Goal: Browse casually: Explore the website without a specific task or goal

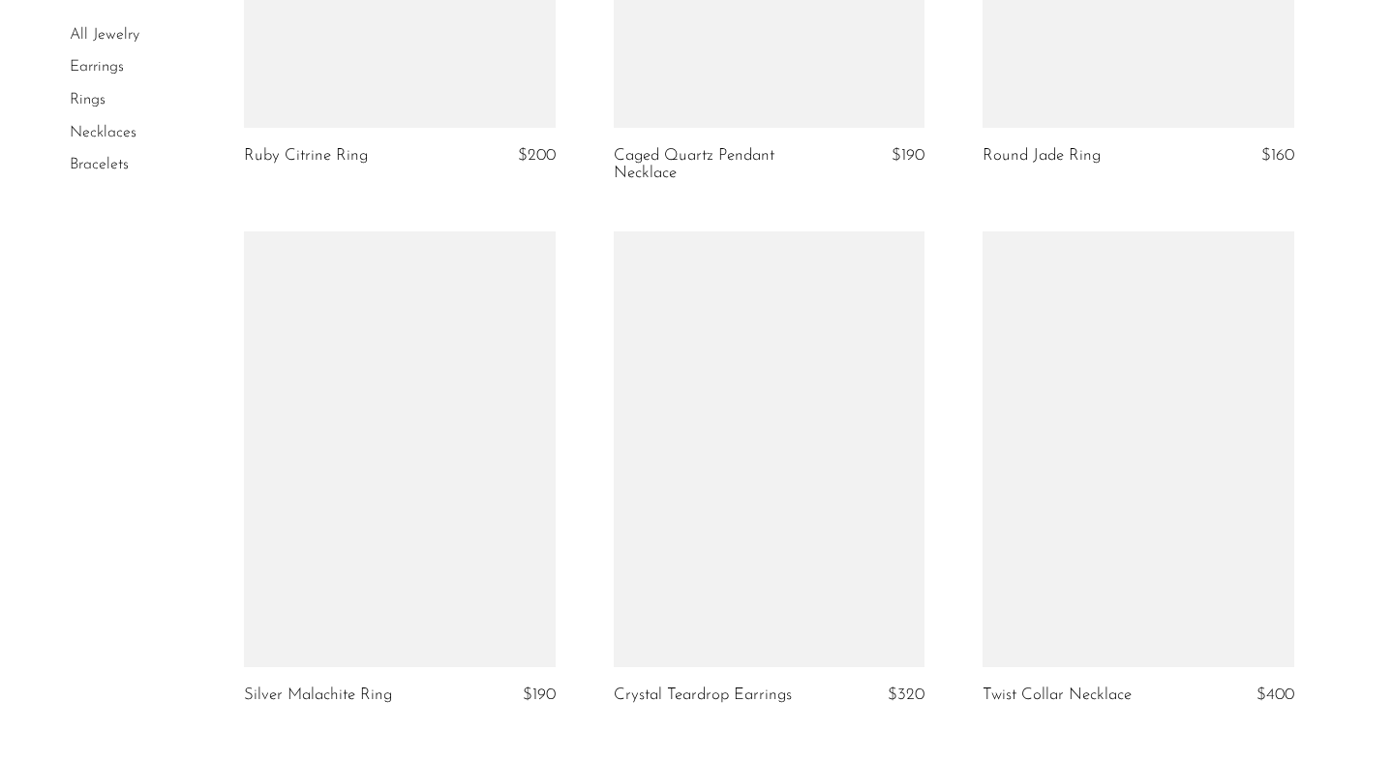
scroll to position [5903, 0]
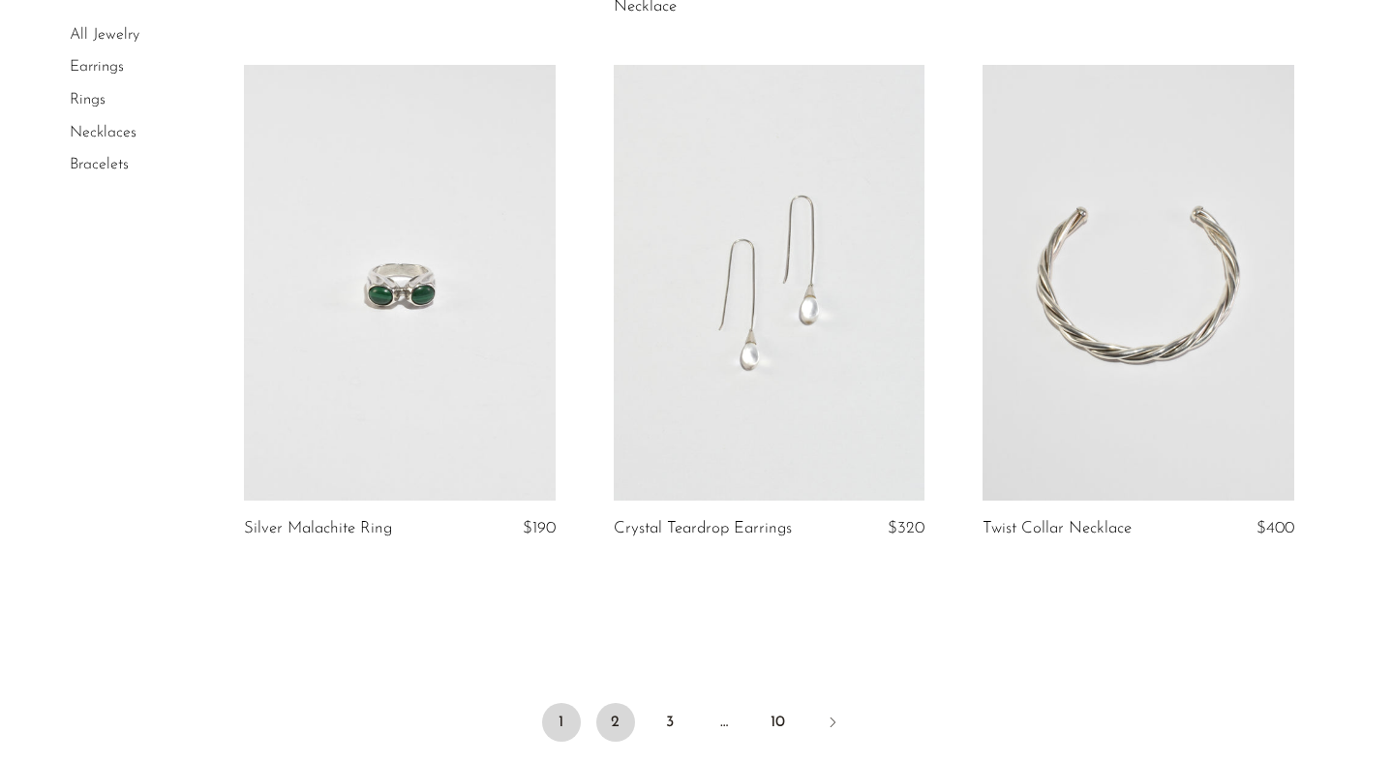
click at [615, 708] on link "2" at bounding box center [615, 722] width 39 height 39
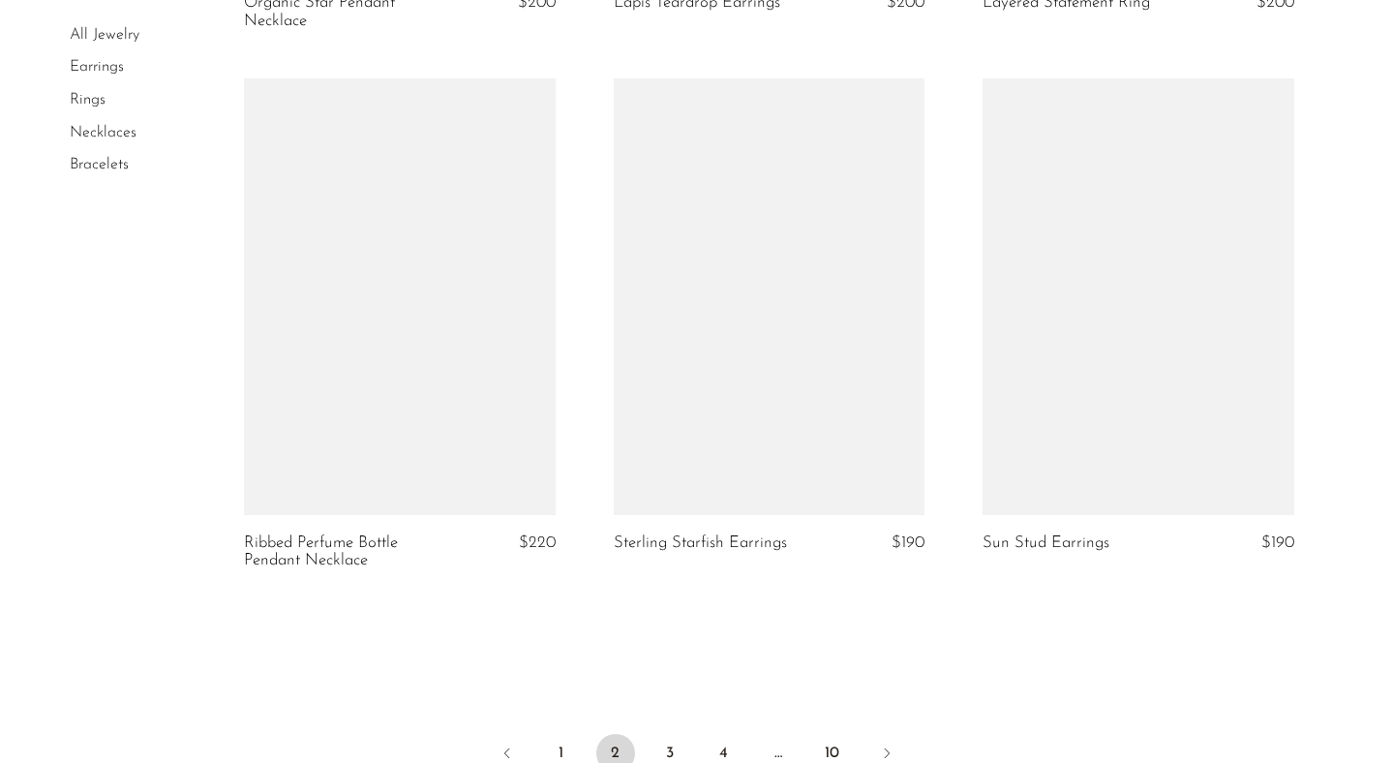
scroll to position [6174, 0]
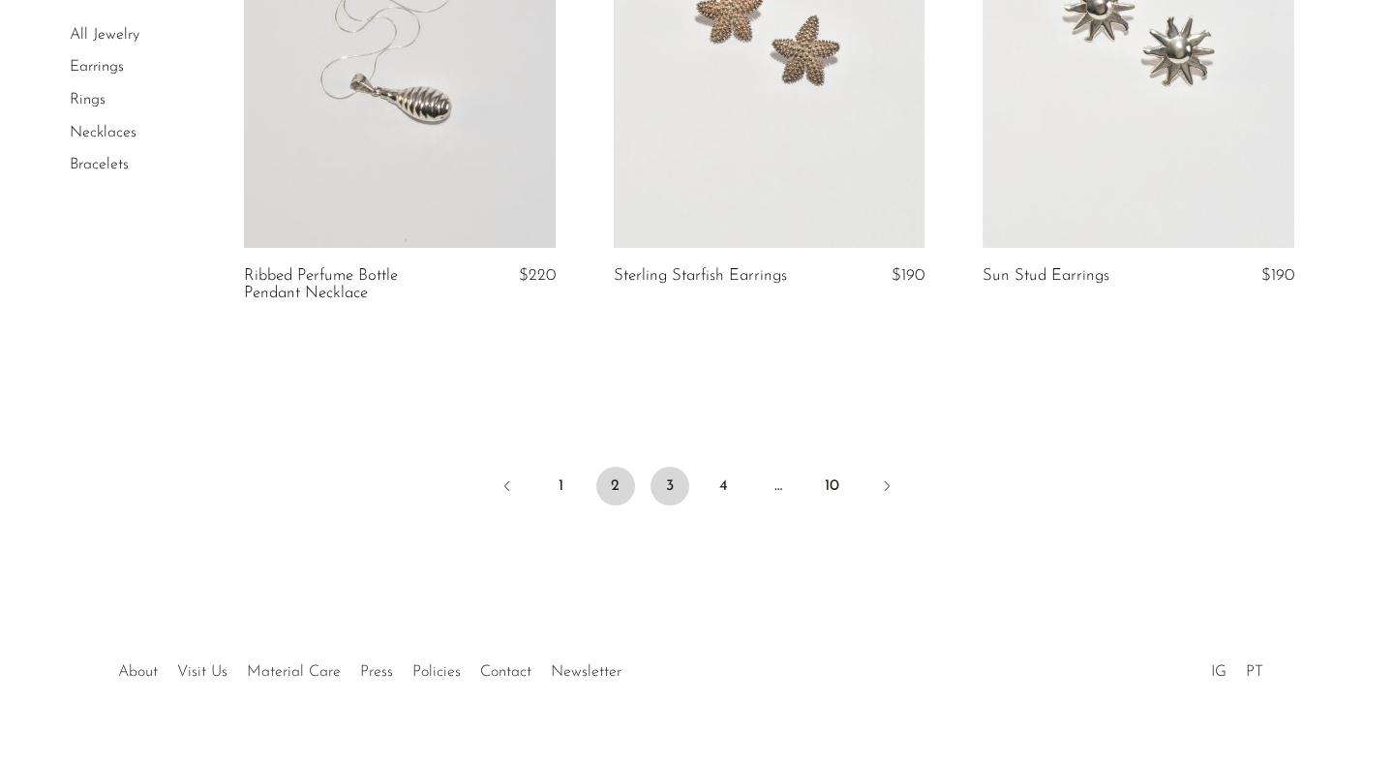
click at [681, 490] on link "3" at bounding box center [669, 485] width 39 height 39
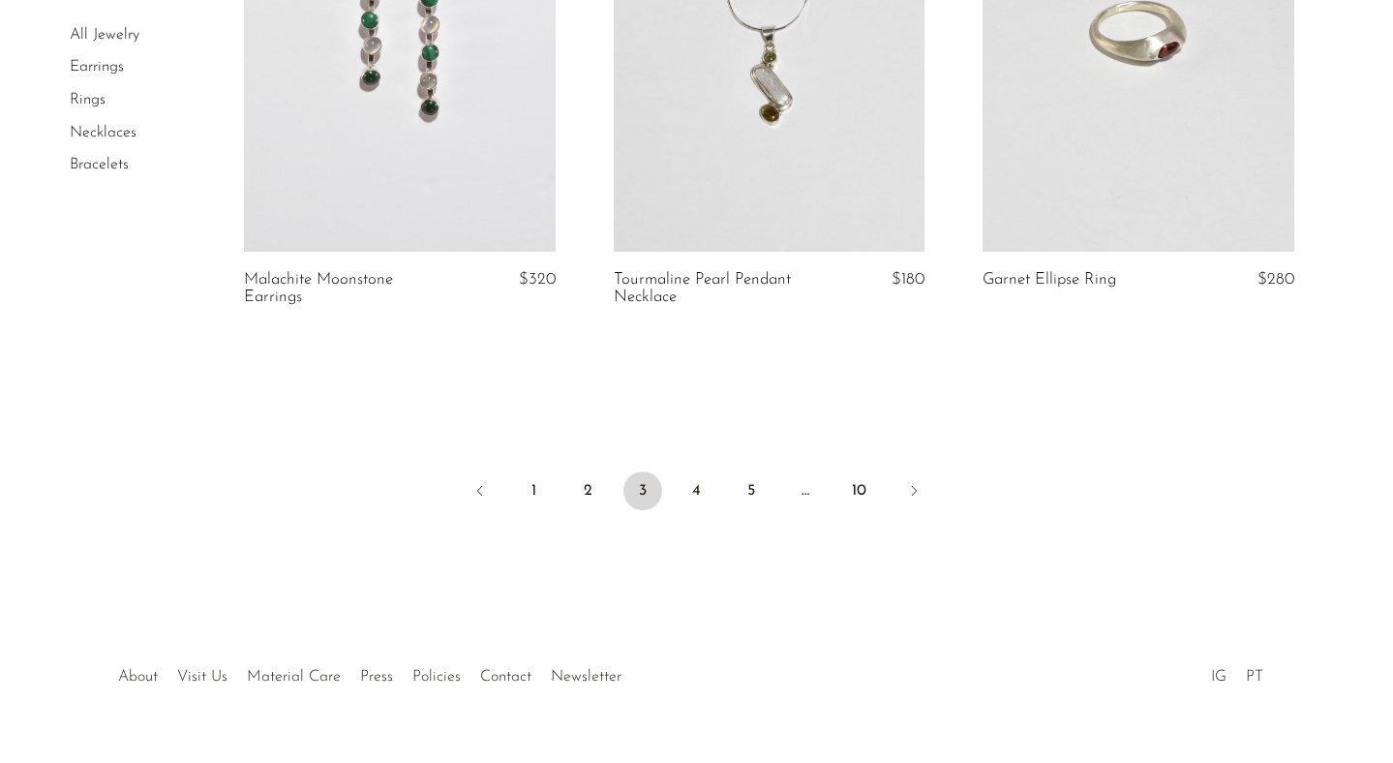
scroll to position [6230, 0]
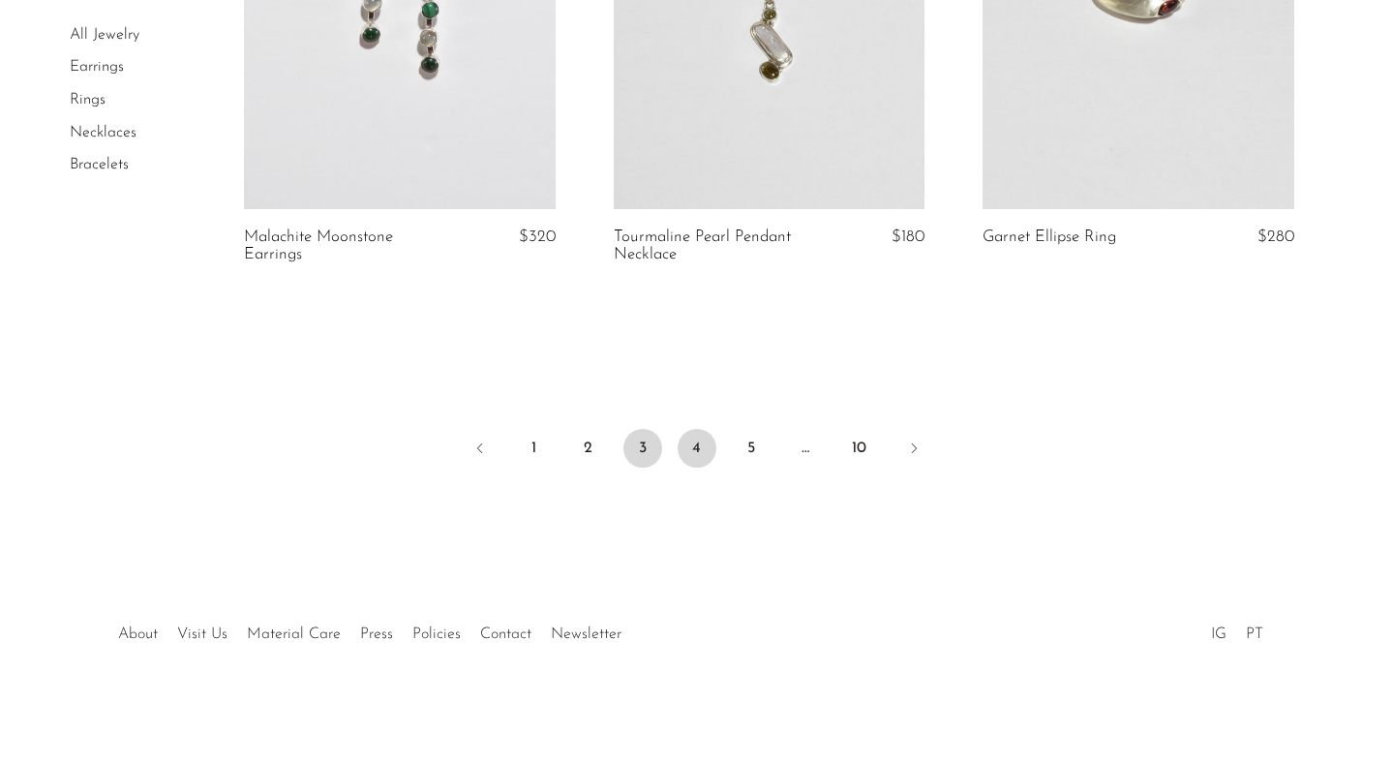
click at [693, 442] on link "4" at bounding box center [696, 448] width 39 height 39
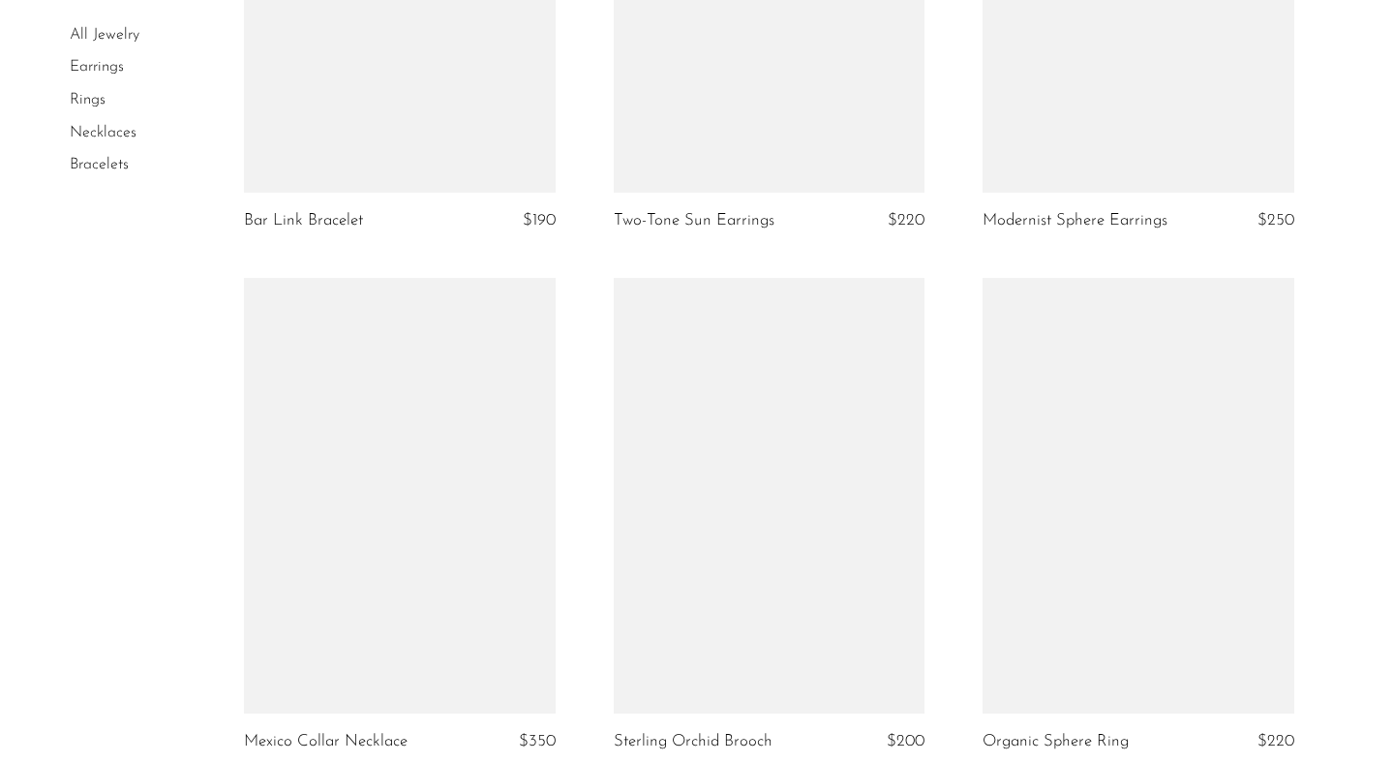
scroll to position [5998, 0]
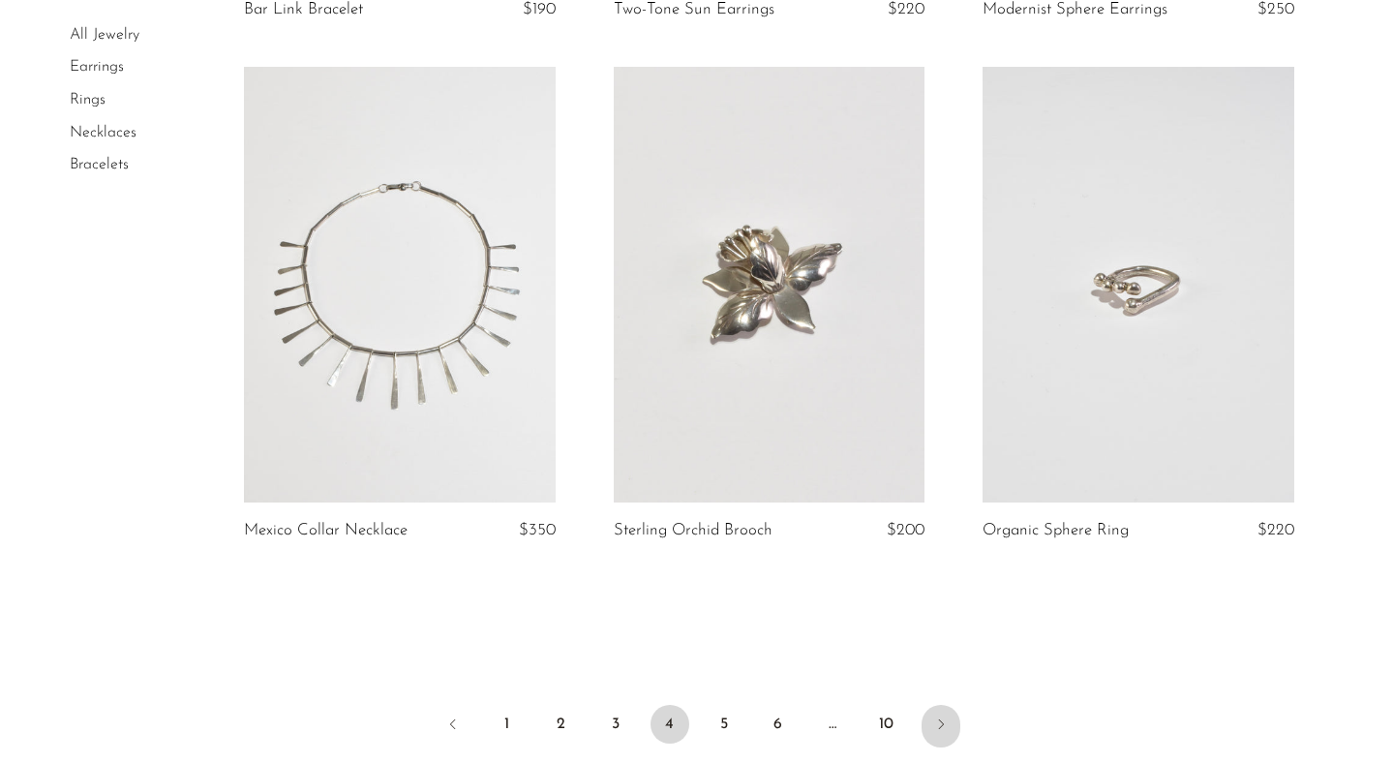
click at [936, 716] on icon "Next" at bounding box center [940, 723] width 15 height 15
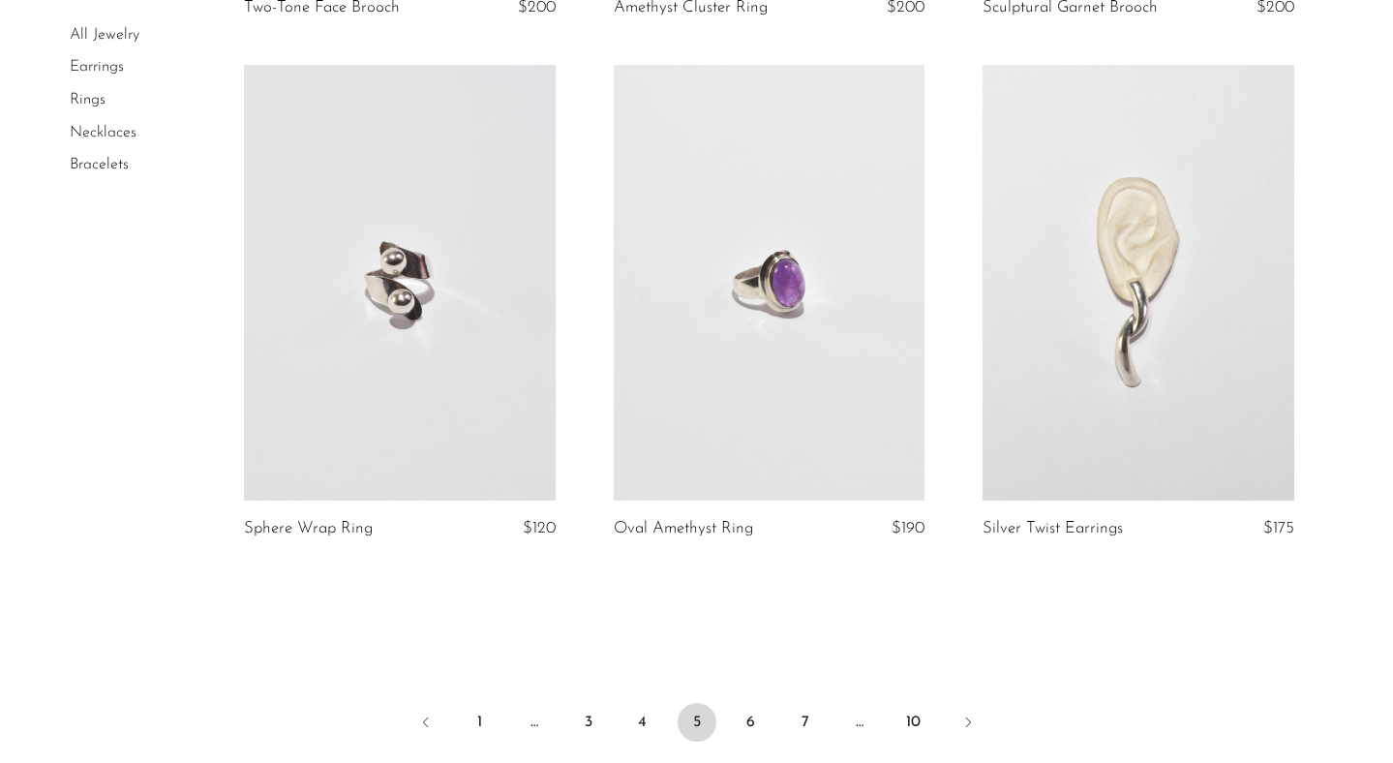
scroll to position [6090, 0]
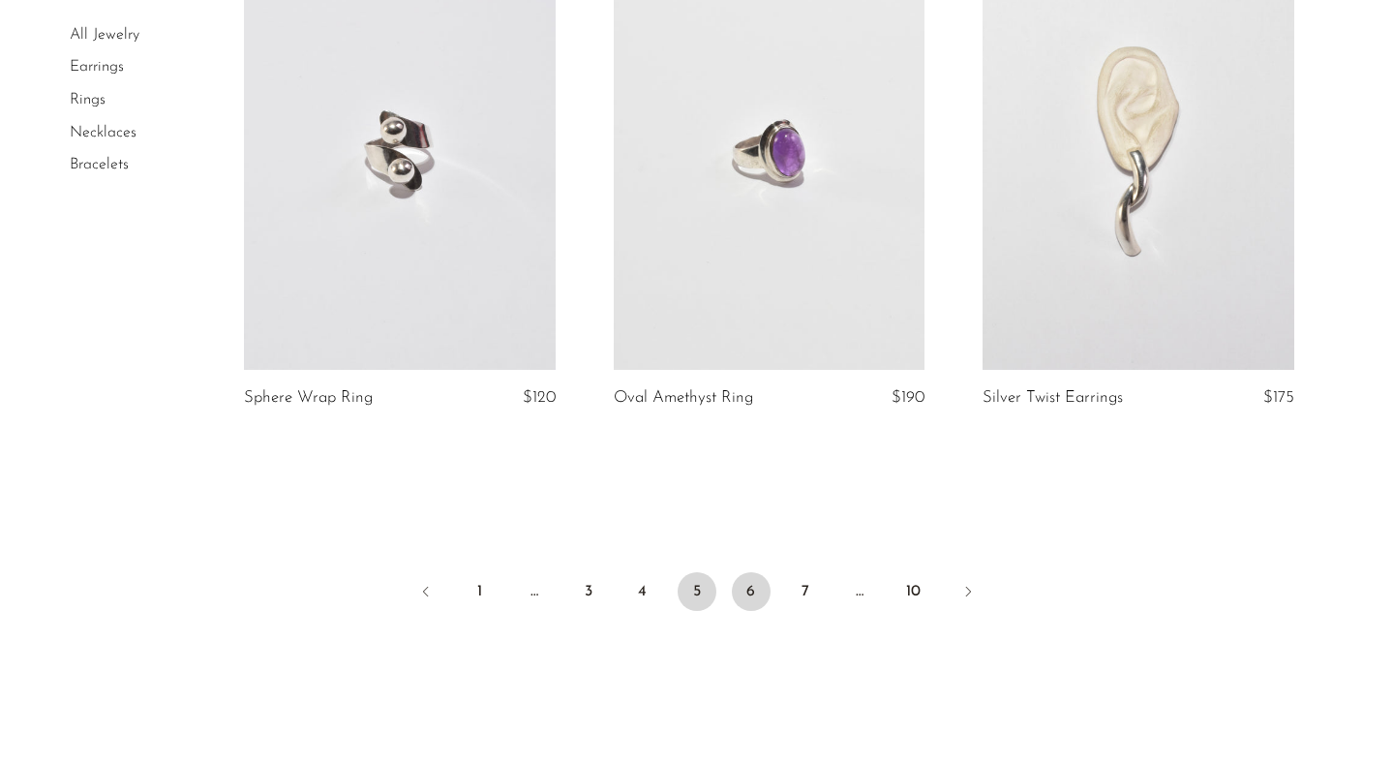
click at [739, 585] on link "6" at bounding box center [751, 591] width 39 height 39
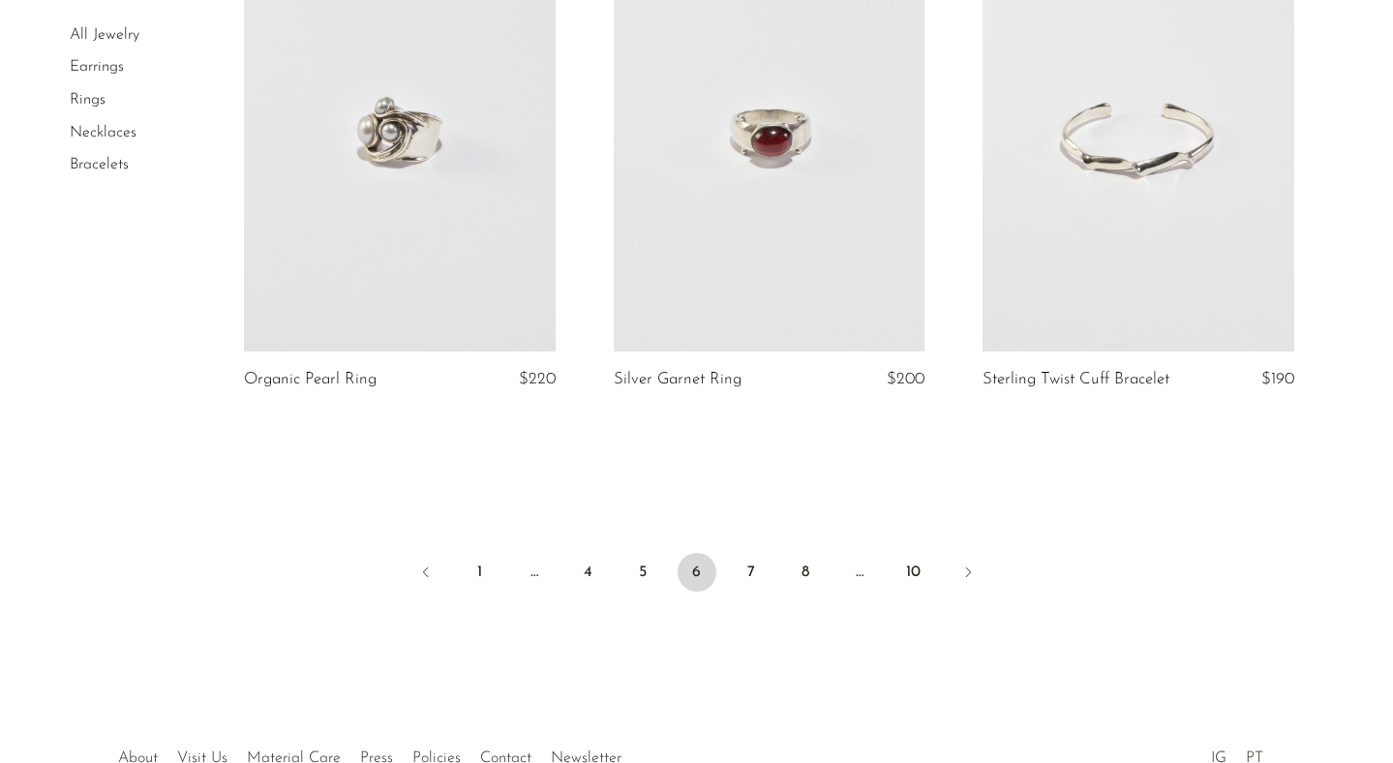
scroll to position [6163, 0]
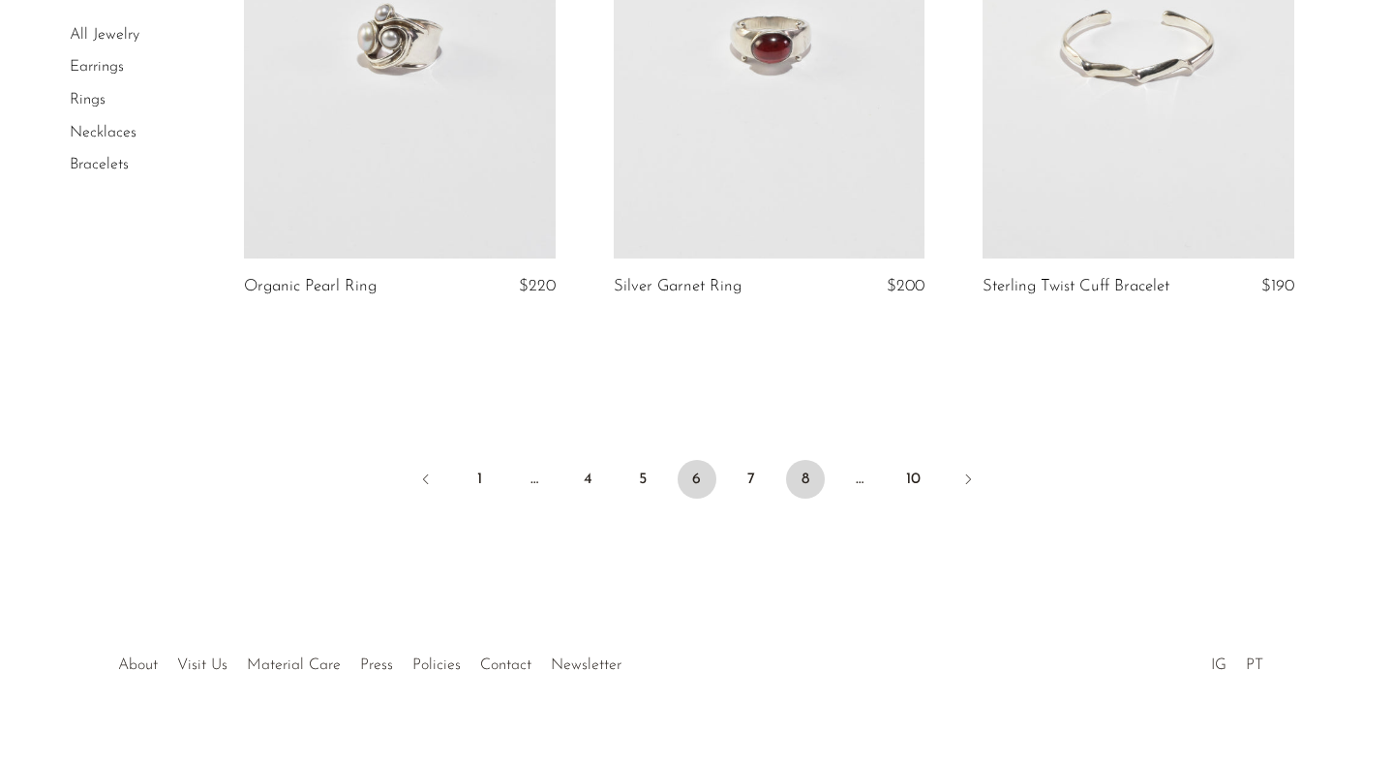
click at [809, 473] on link "8" at bounding box center [805, 479] width 39 height 39
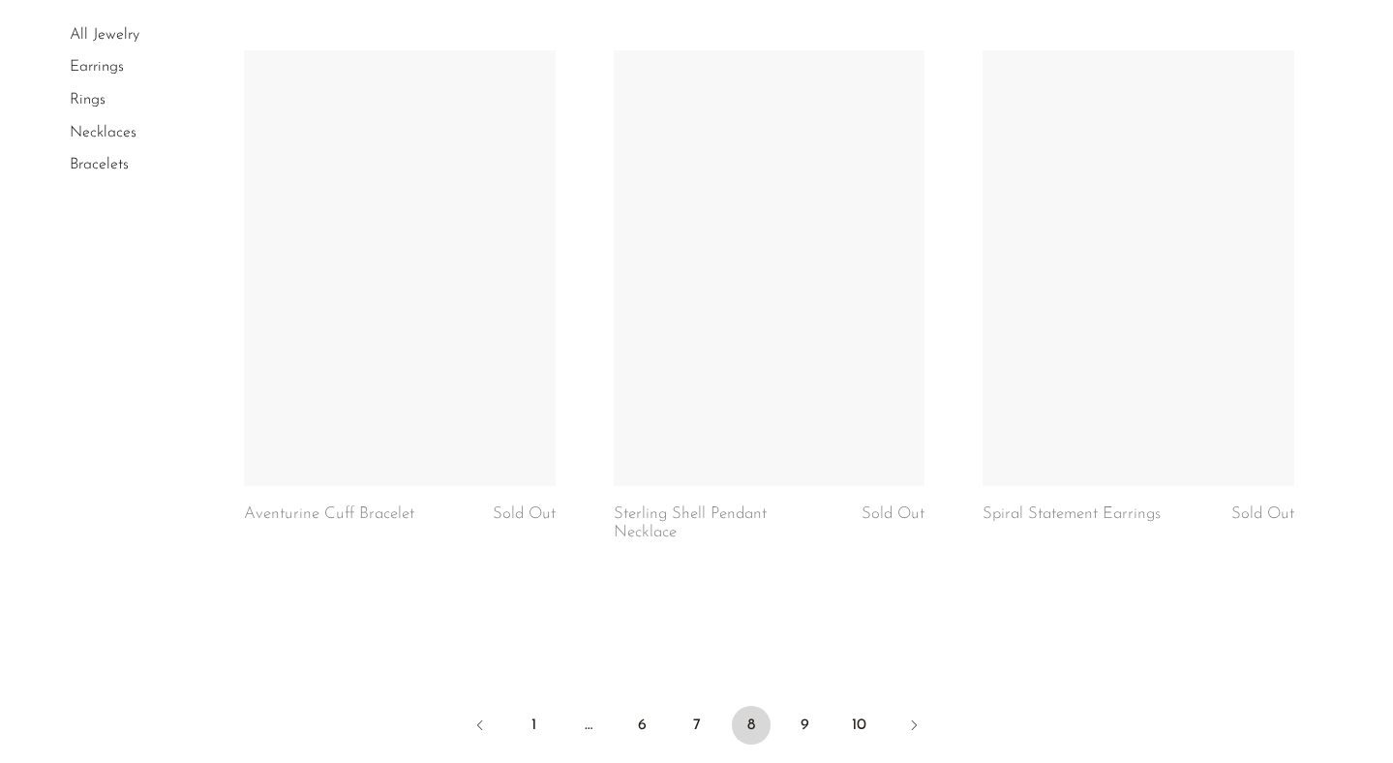
scroll to position [5991, 0]
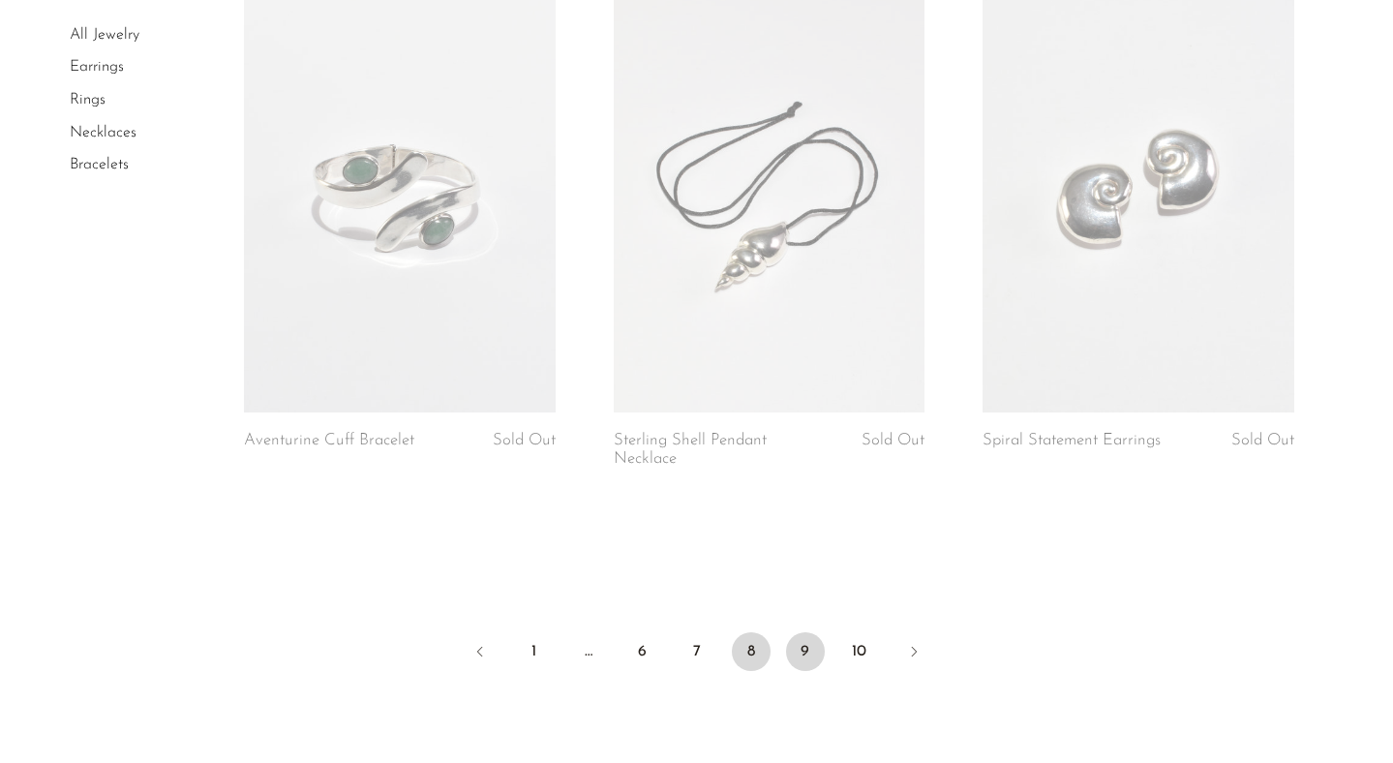
click at [802, 653] on link "9" at bounding box center [805, 651] width 39 height 39
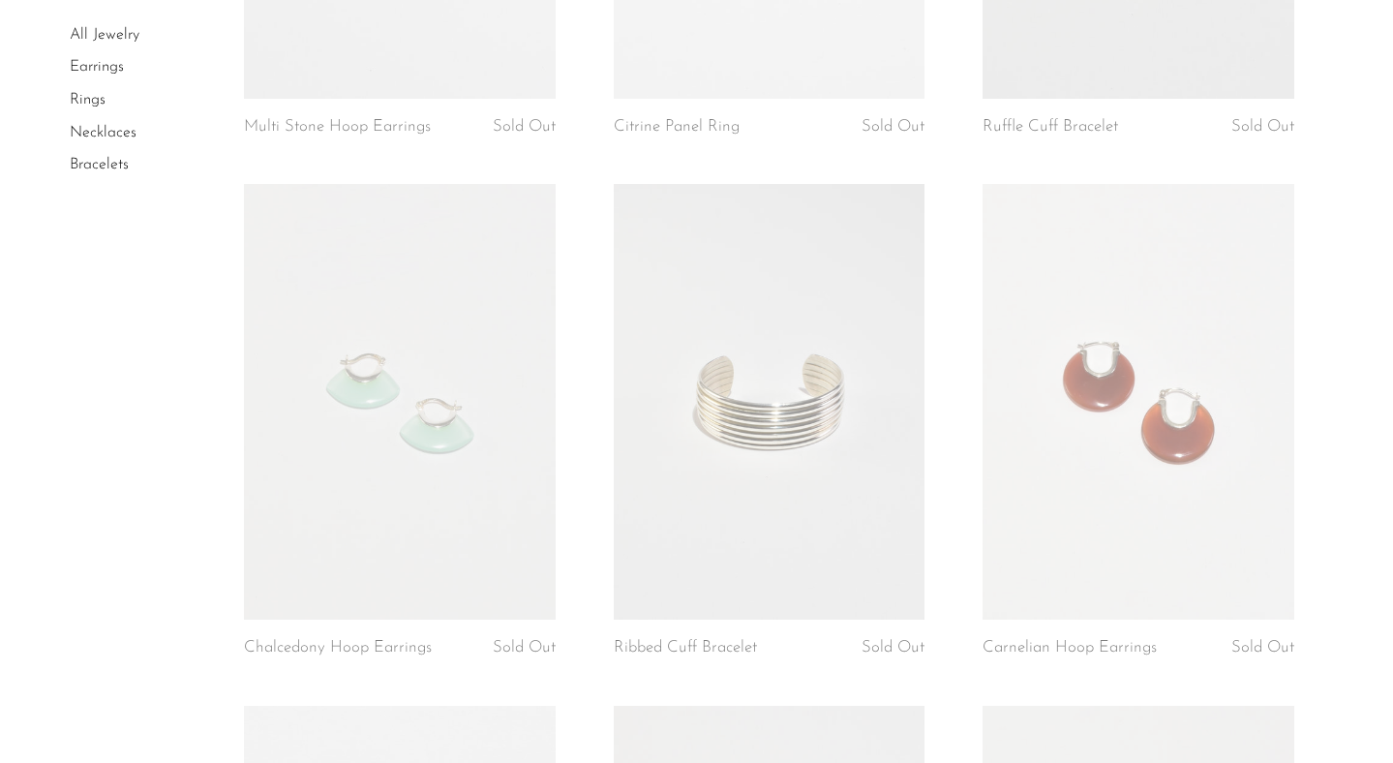
scroll to position [5399, 0]
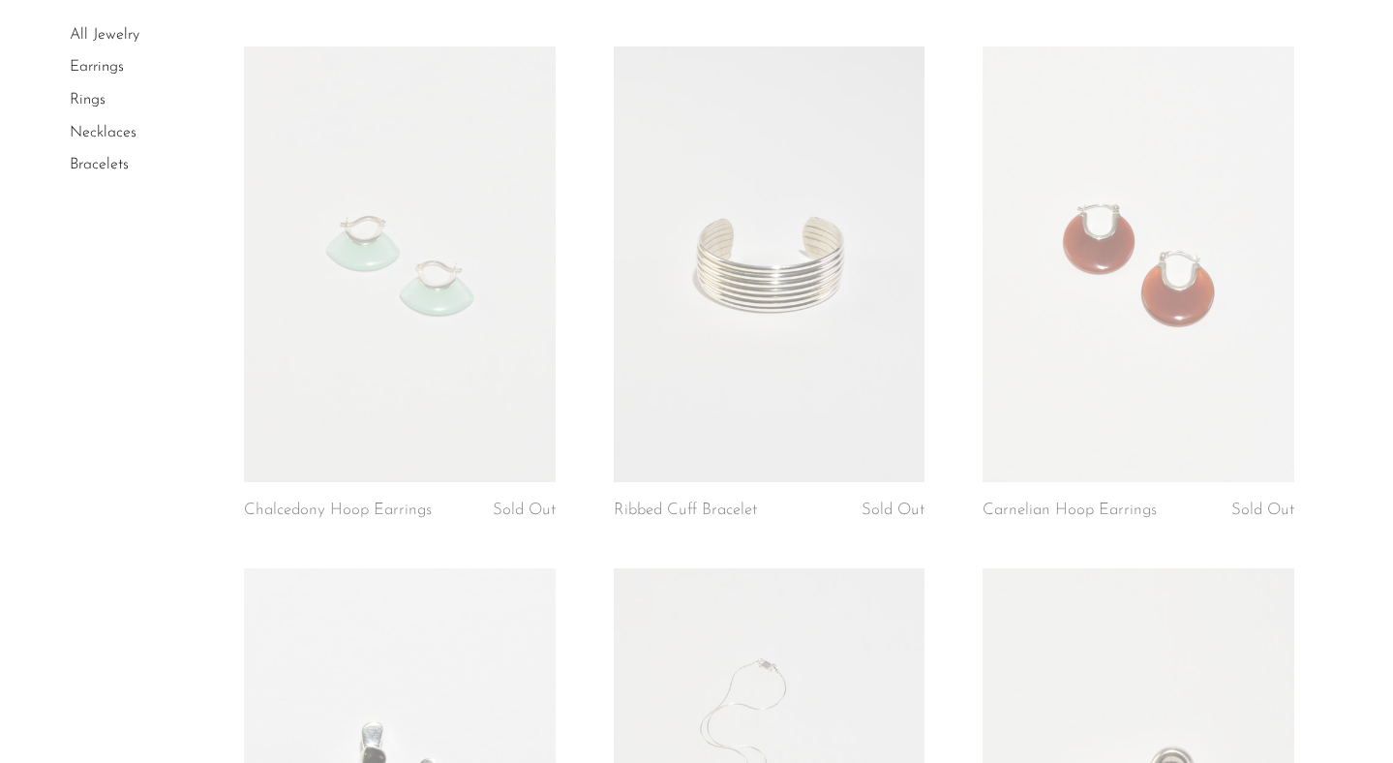
click at [832, 397] on link at bounding box center [770, 264] width 312 height 436
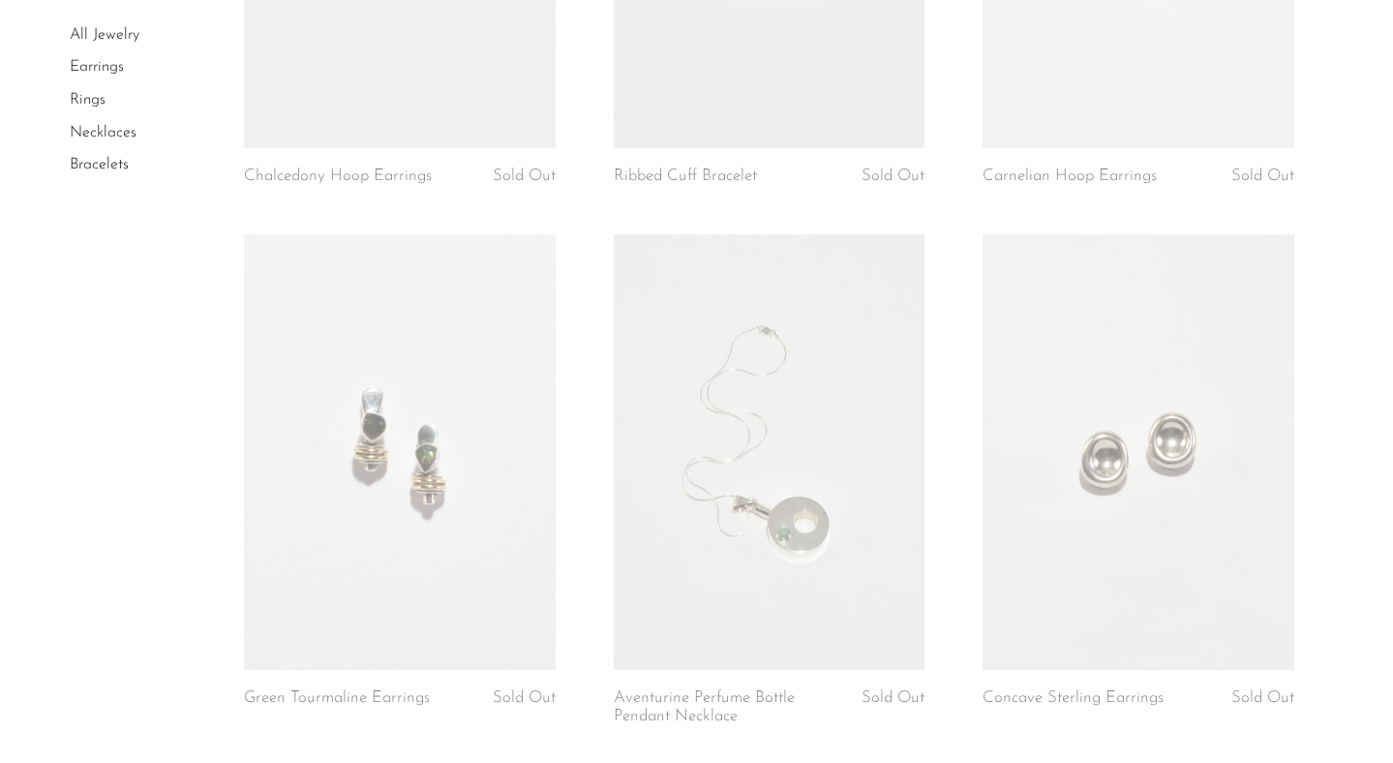
scroll to position [5890, 0]
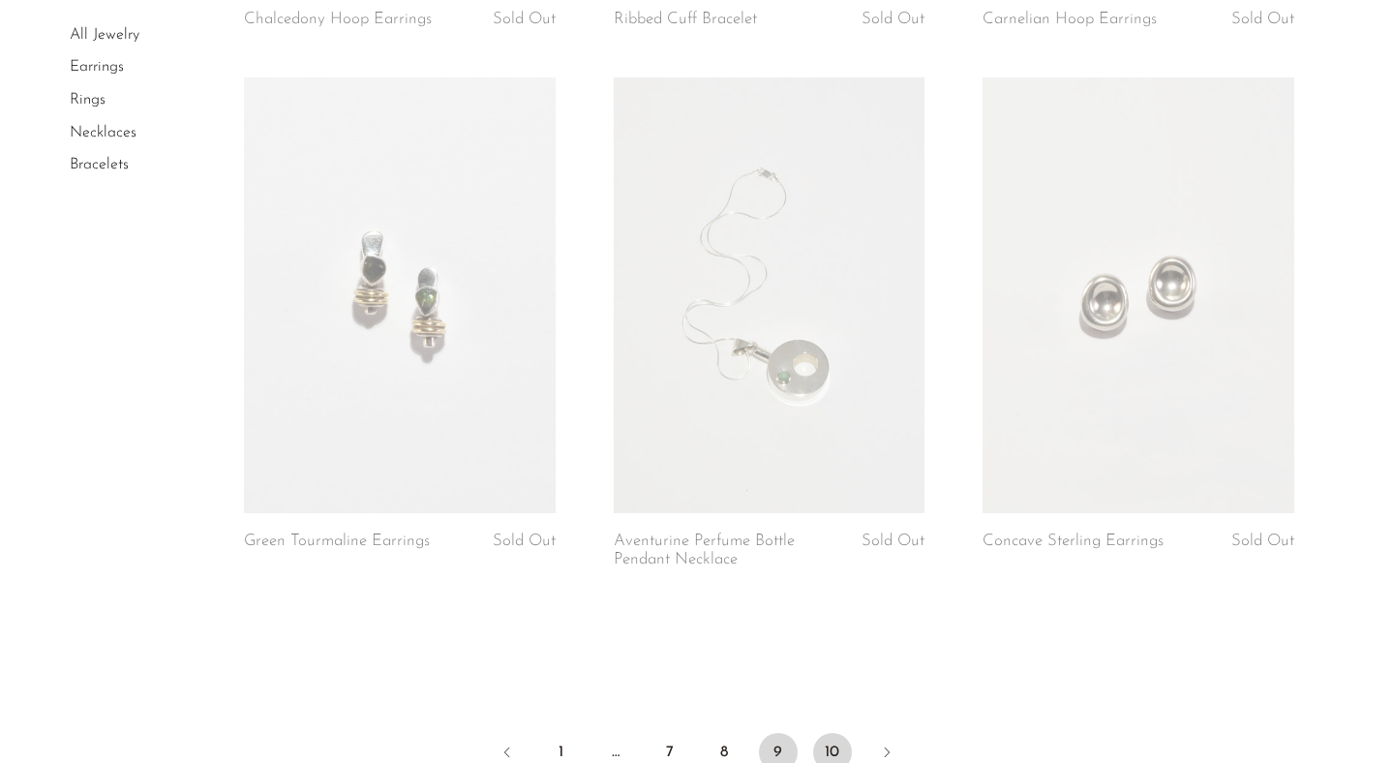
click at [826, 733] on link "10" at bounding box center [832, 752] width 39 height 39
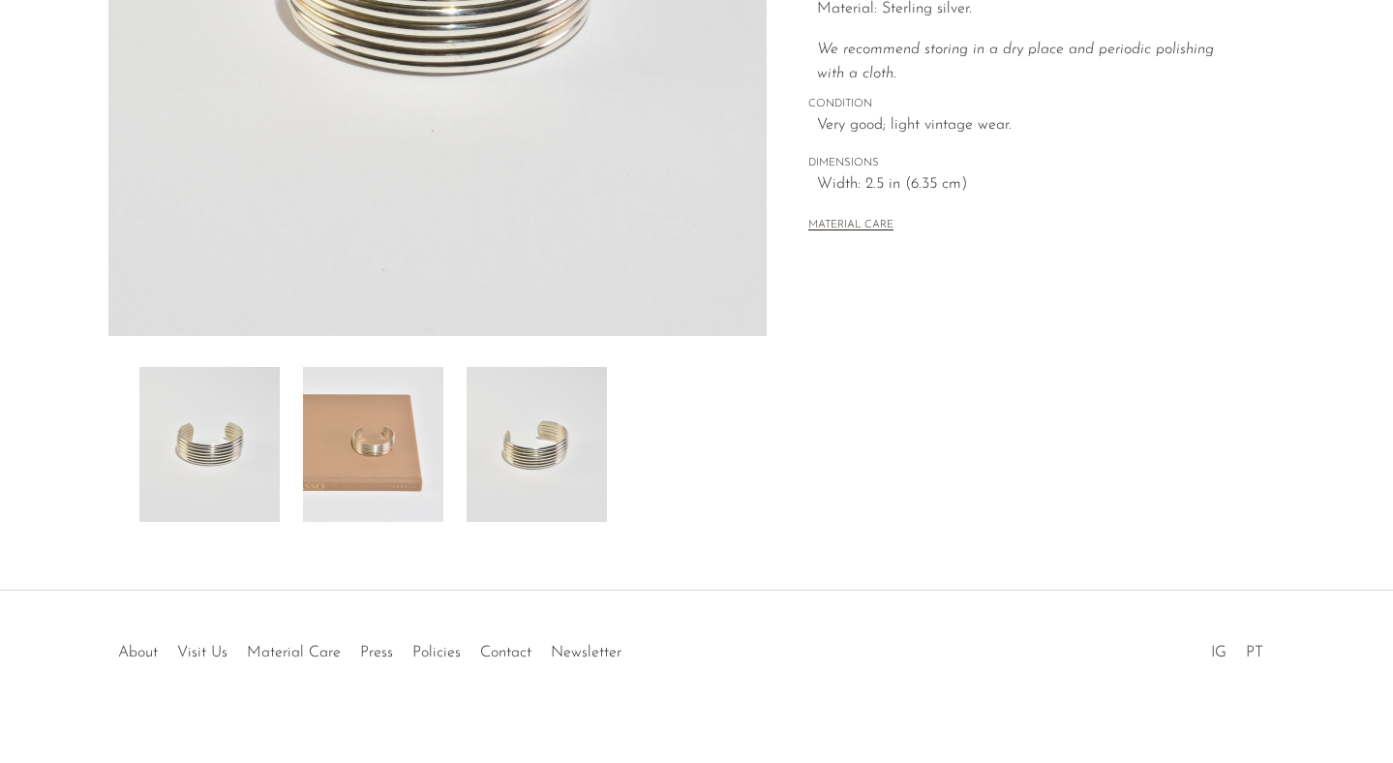
scroll to position [497, 0]
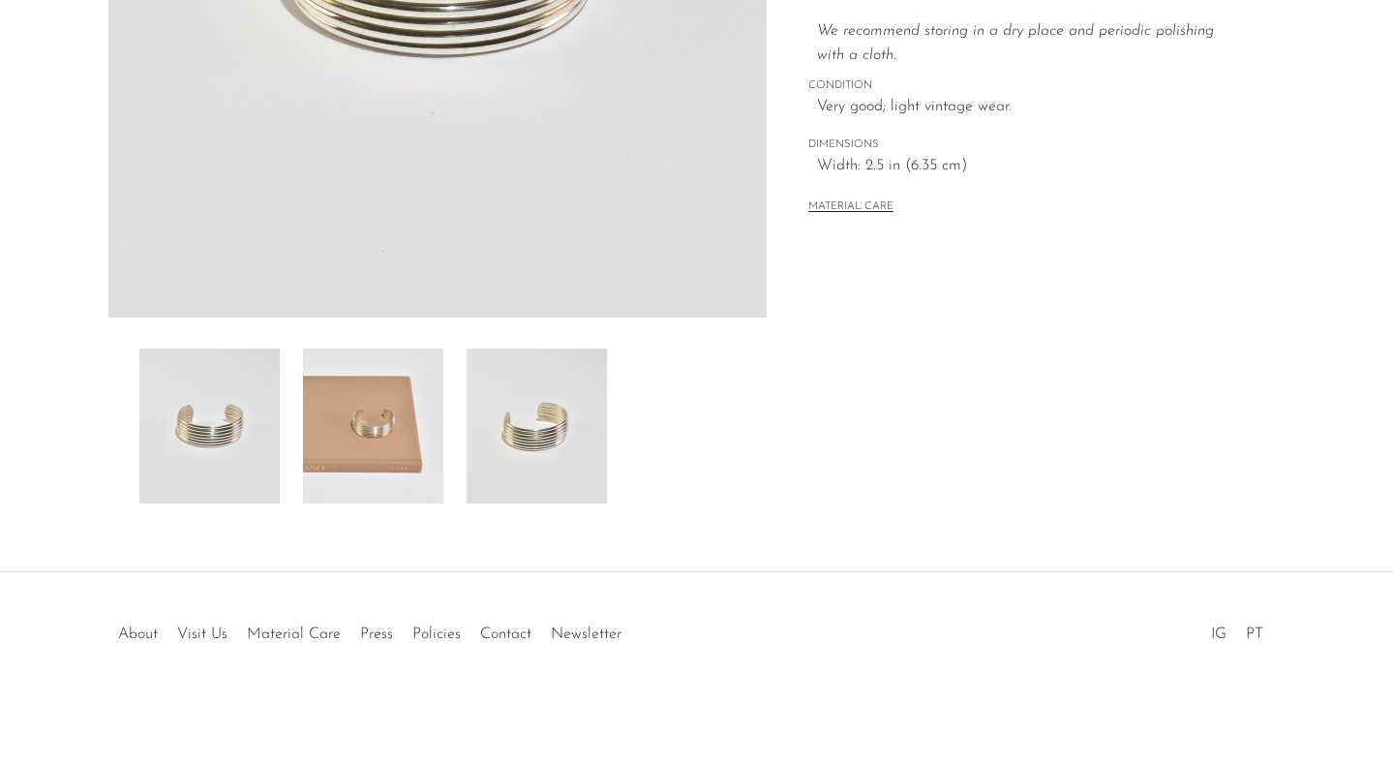
click at [547, 456] on img at bounding box center [536, 425] width 140 height 155
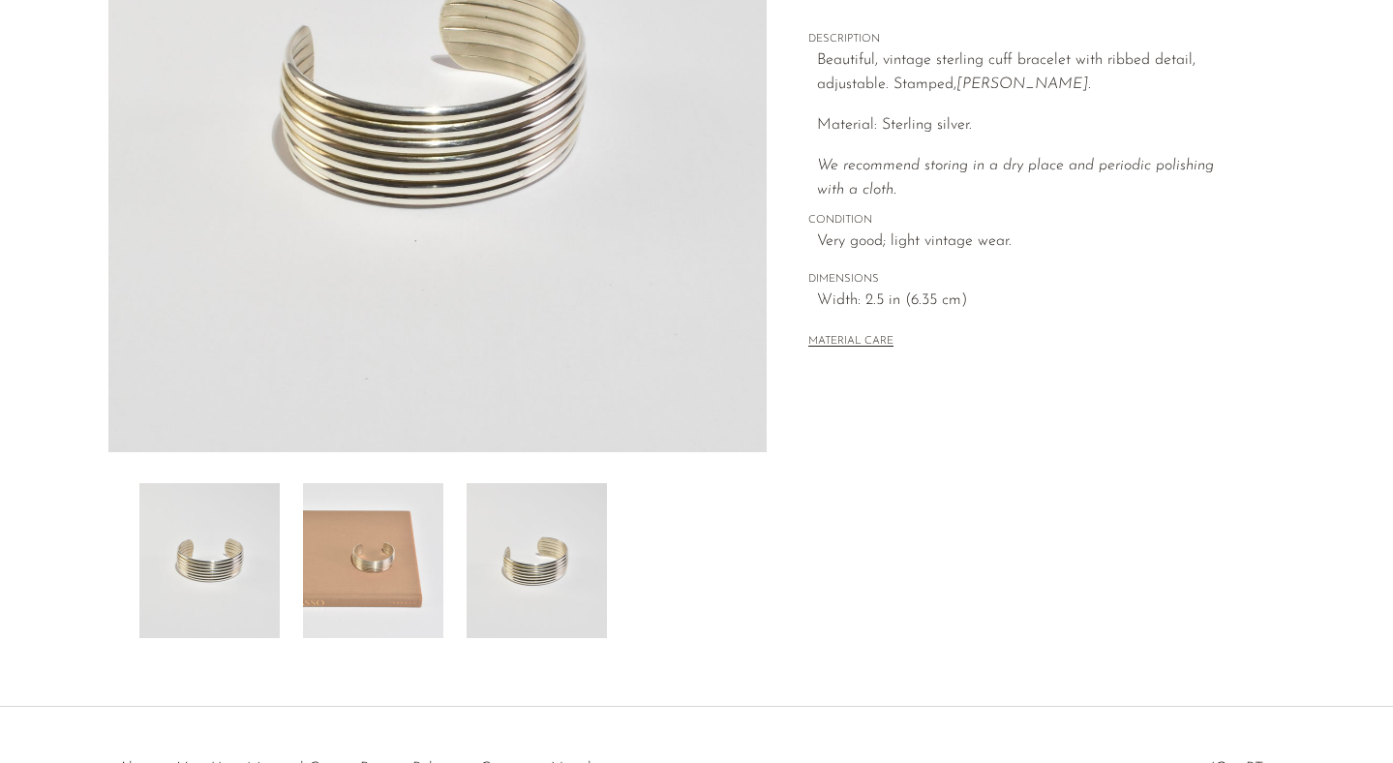
scroll to position [357, 0]
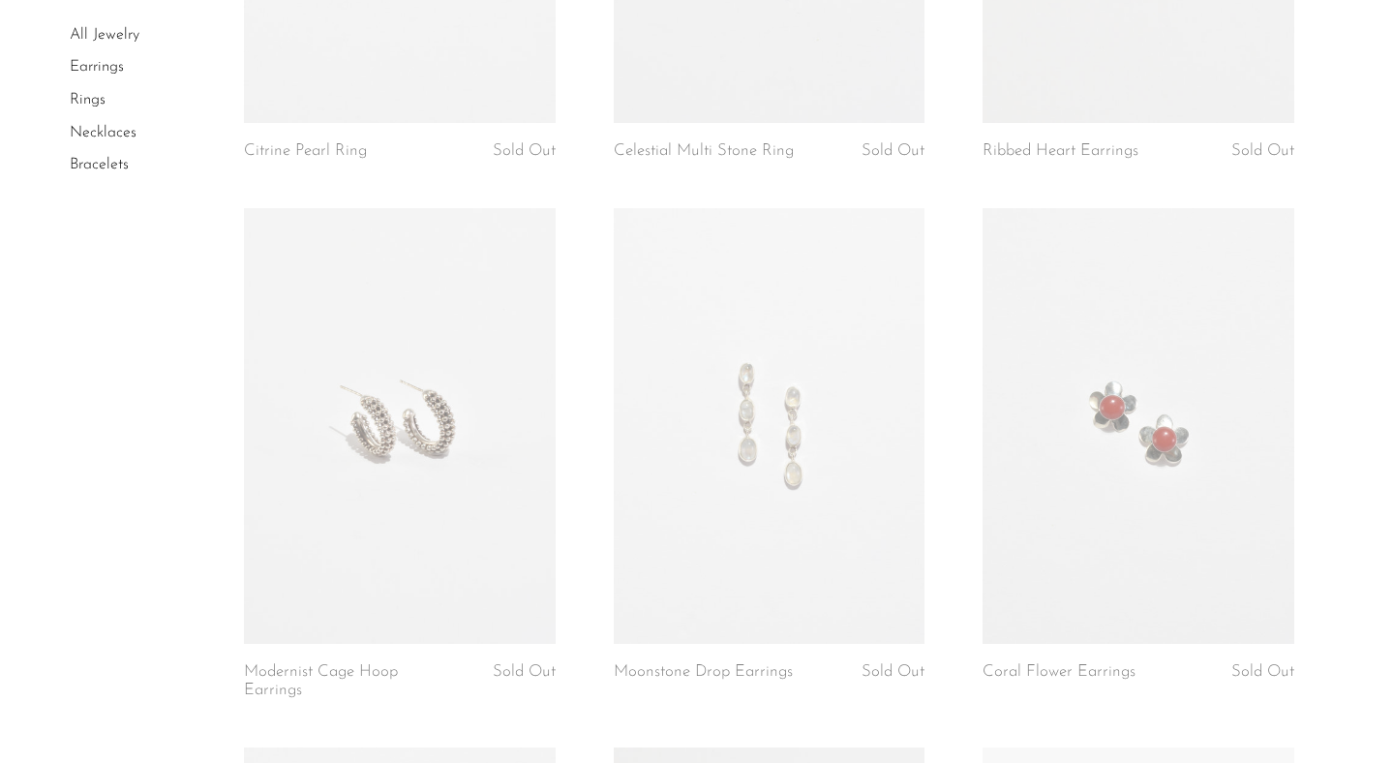
scroll to position [2632, 0]
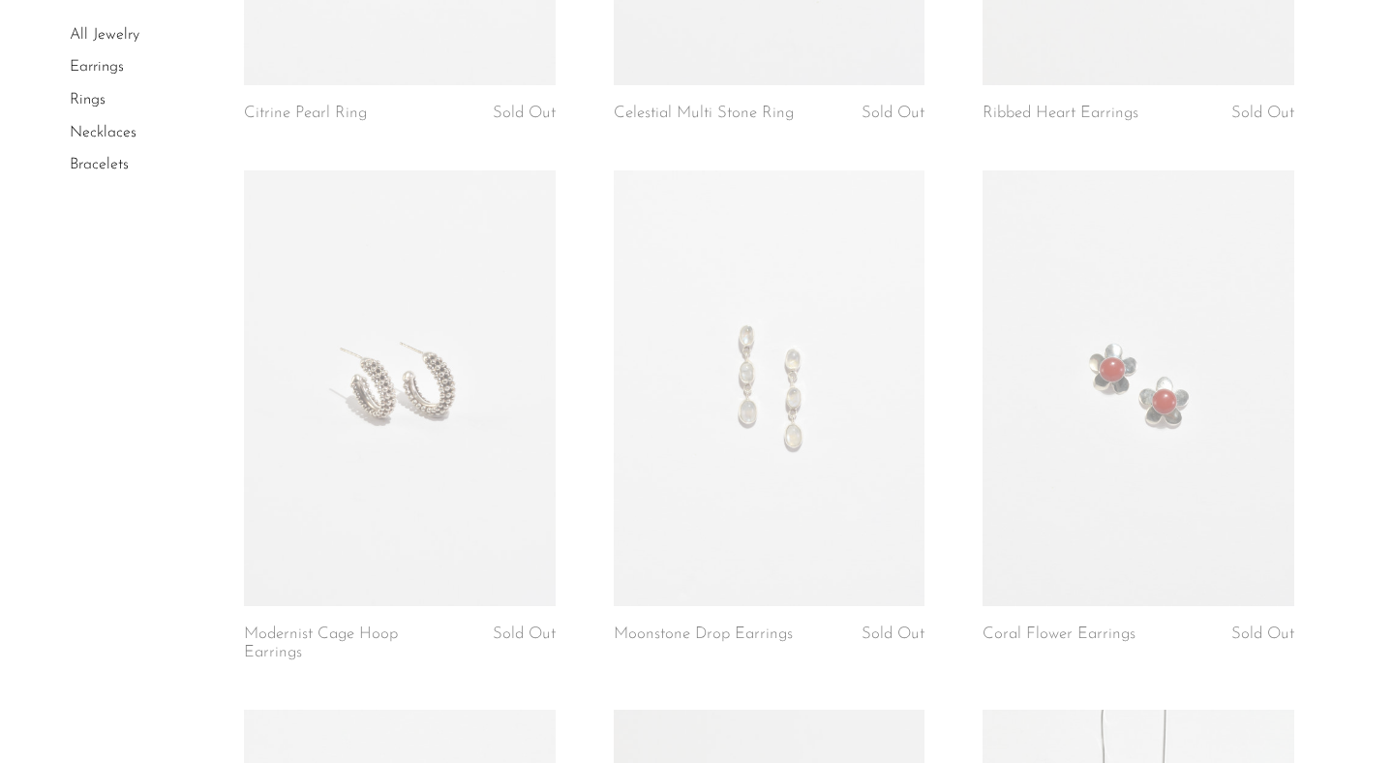
click at [506, 510] on link at bounding box center [400, 388] width 312 height 436
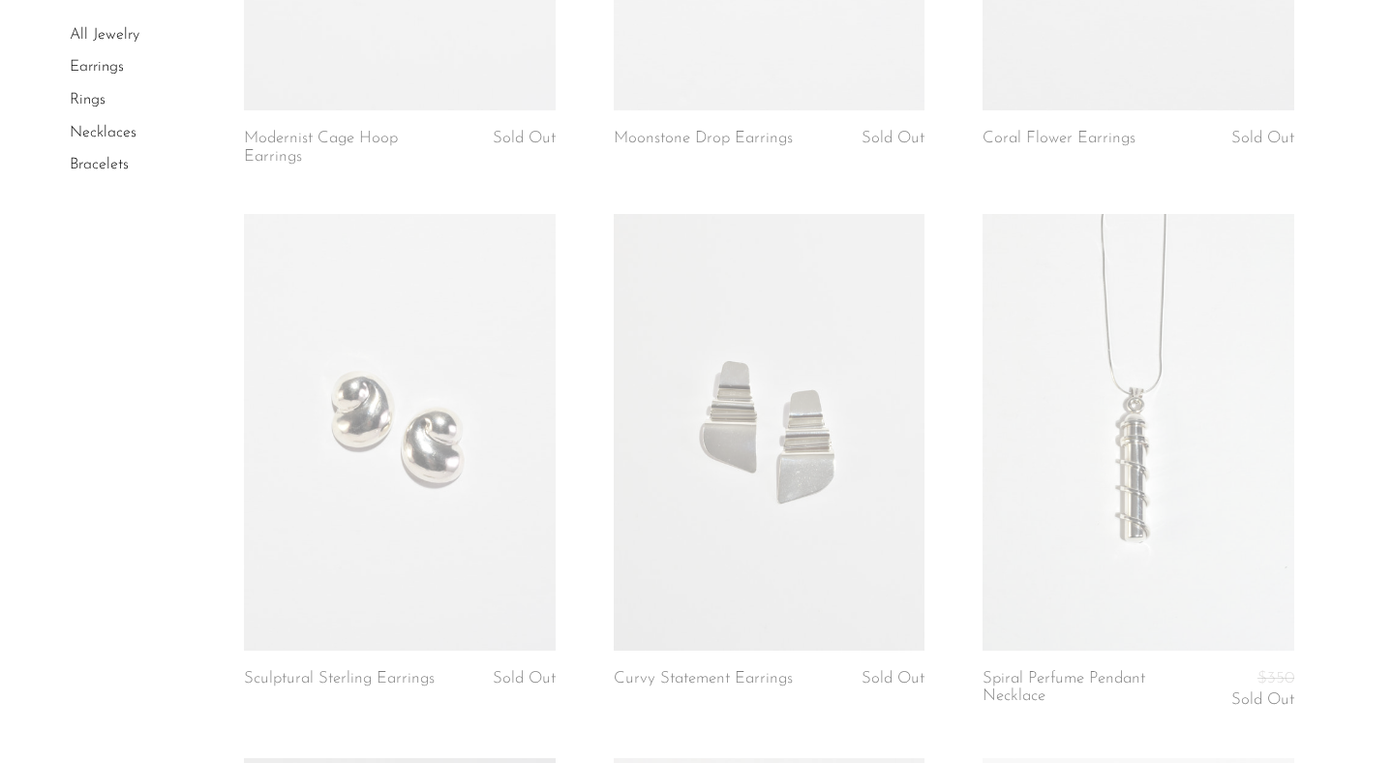
scroll to position [3132, 0]
click at [510, 602] on link at bounding box center [400, 428] width 312 height 436
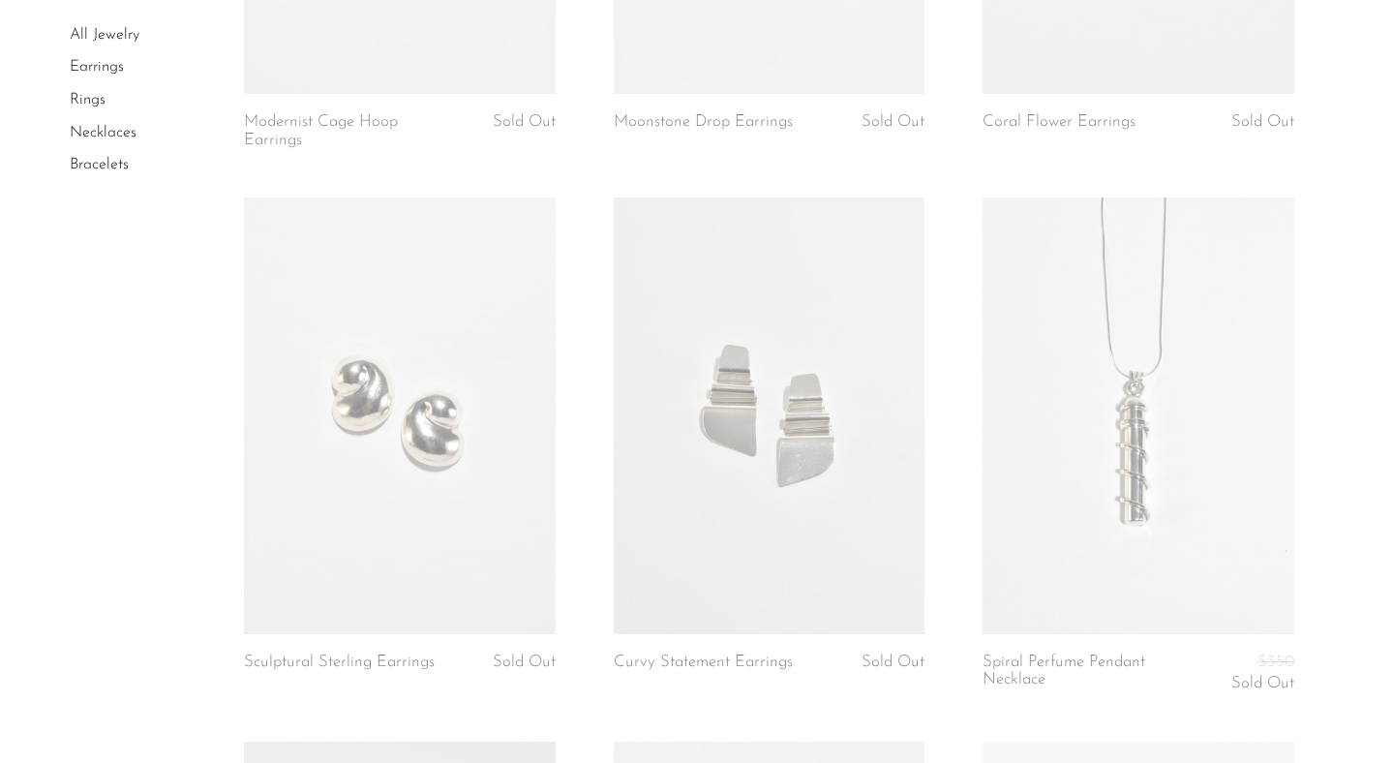
scroll to position [3146, 0]
click at [679, 550] on link at bounding box center [770, 413] width 312 height 436
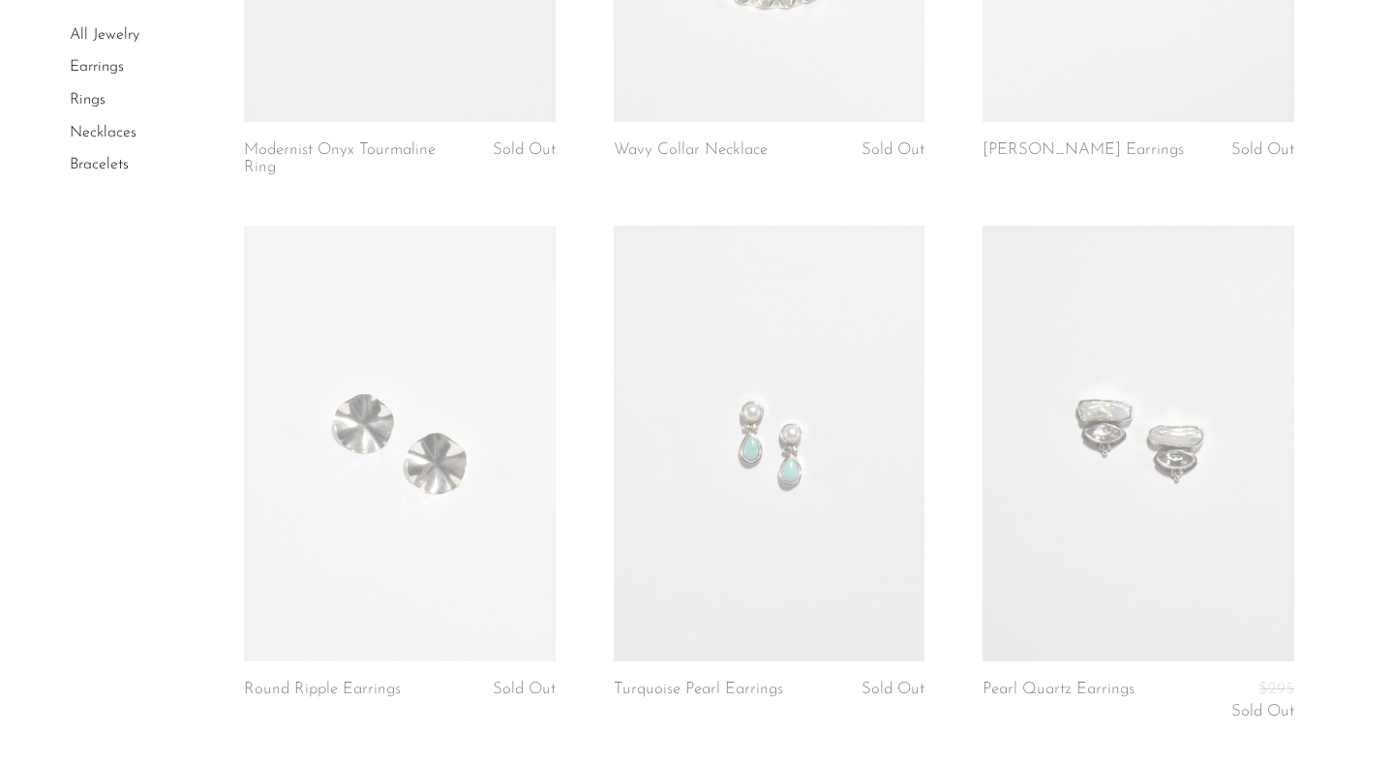
scroll to position [4317, 0]
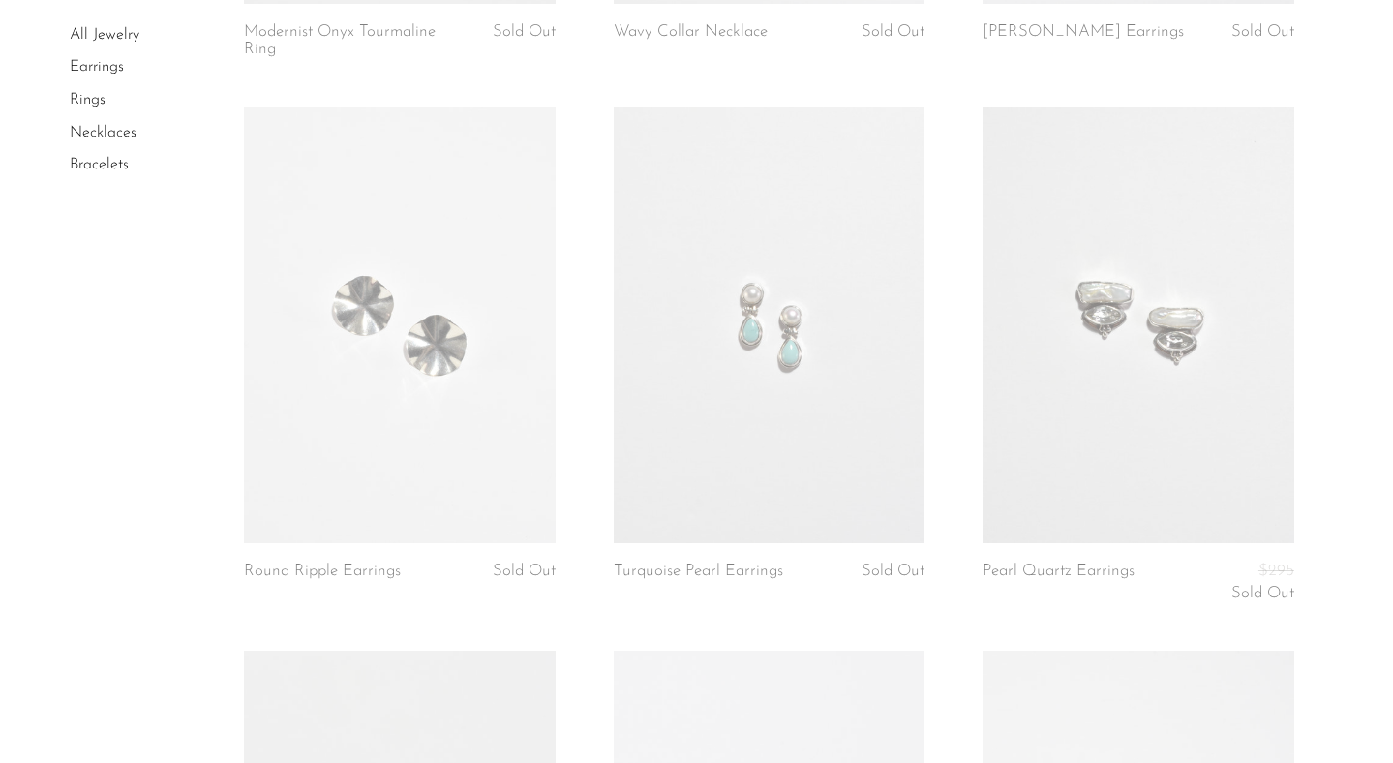
click at [468, 462] on link at bounding box center [400, 325] width 312 height 436
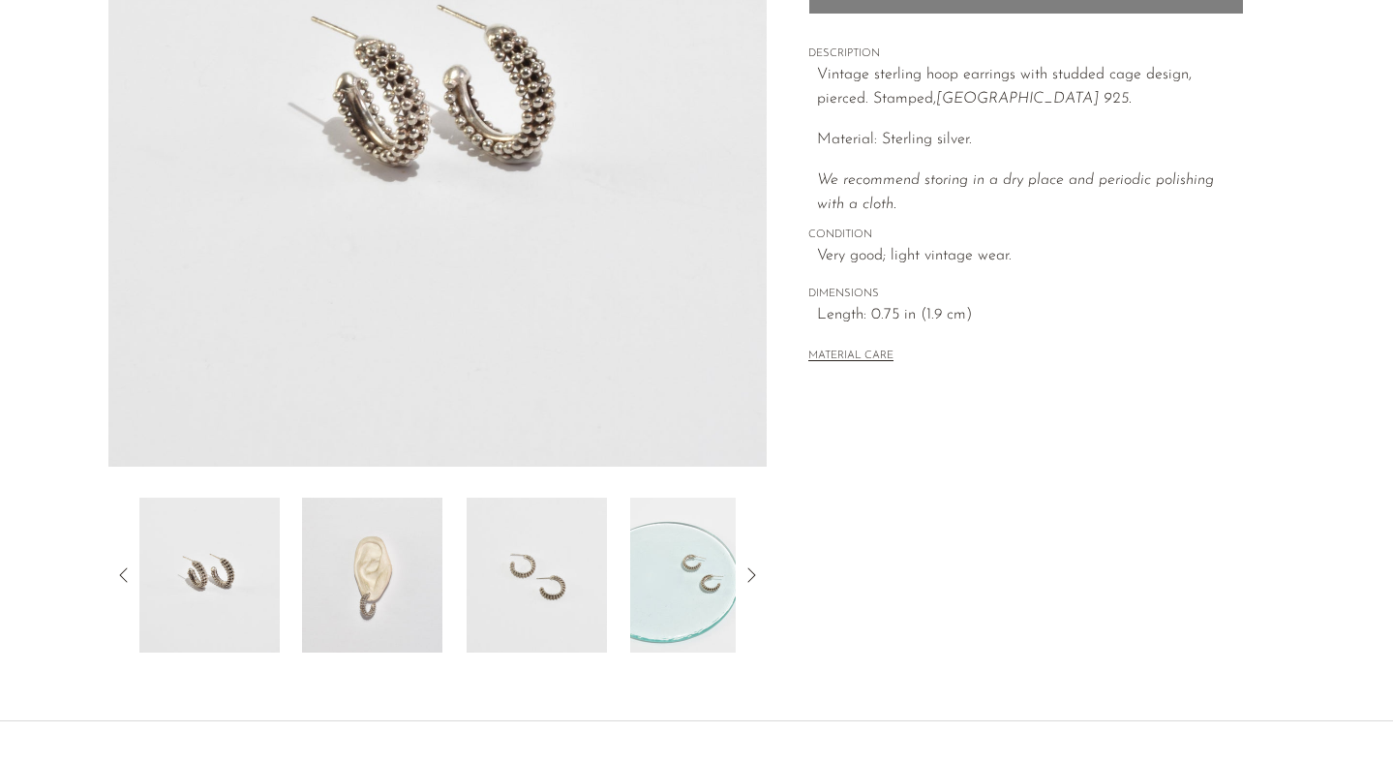
scroll to position [322, 0]
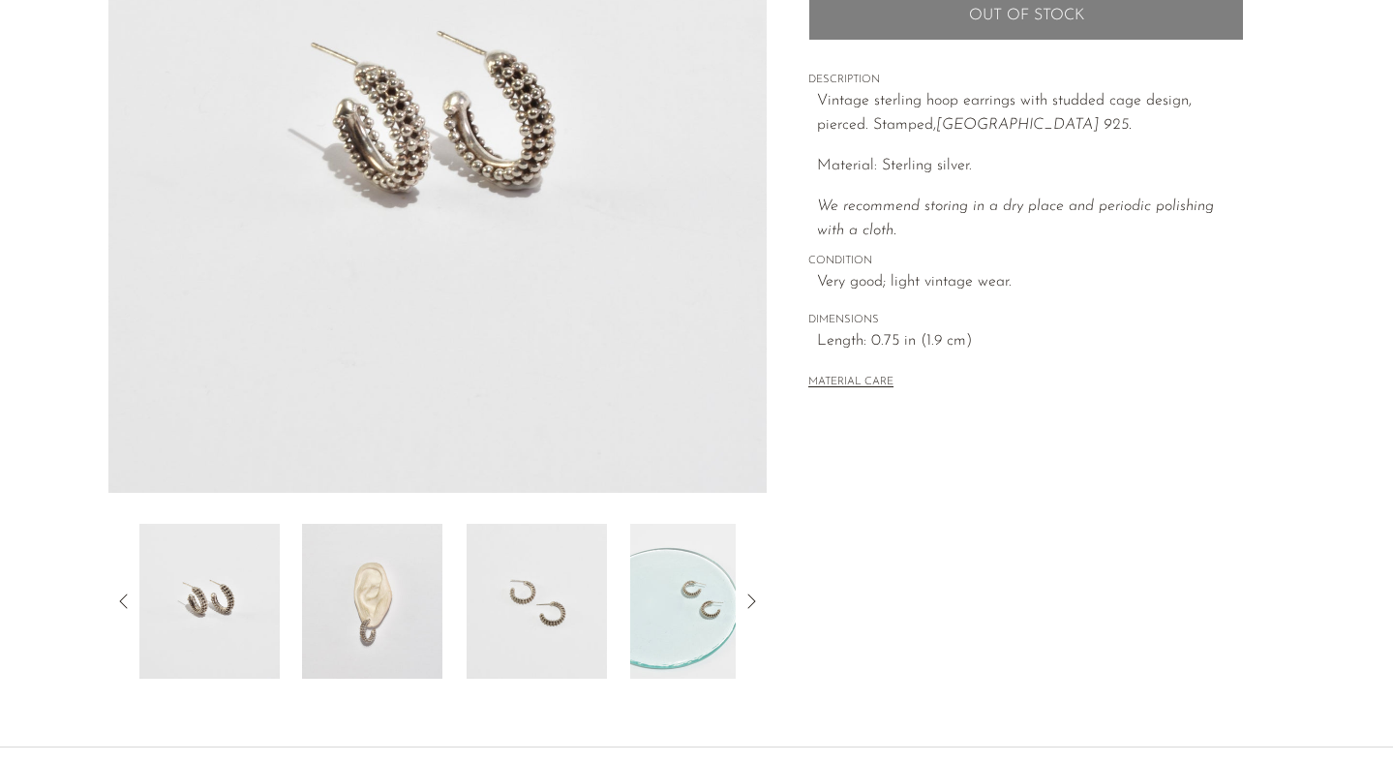
click at [247, 618] on img at bounding box center [209, 601] width 140 height 155
click at [344, 618] on img at bounding box center [372, 601] width 140 height 155
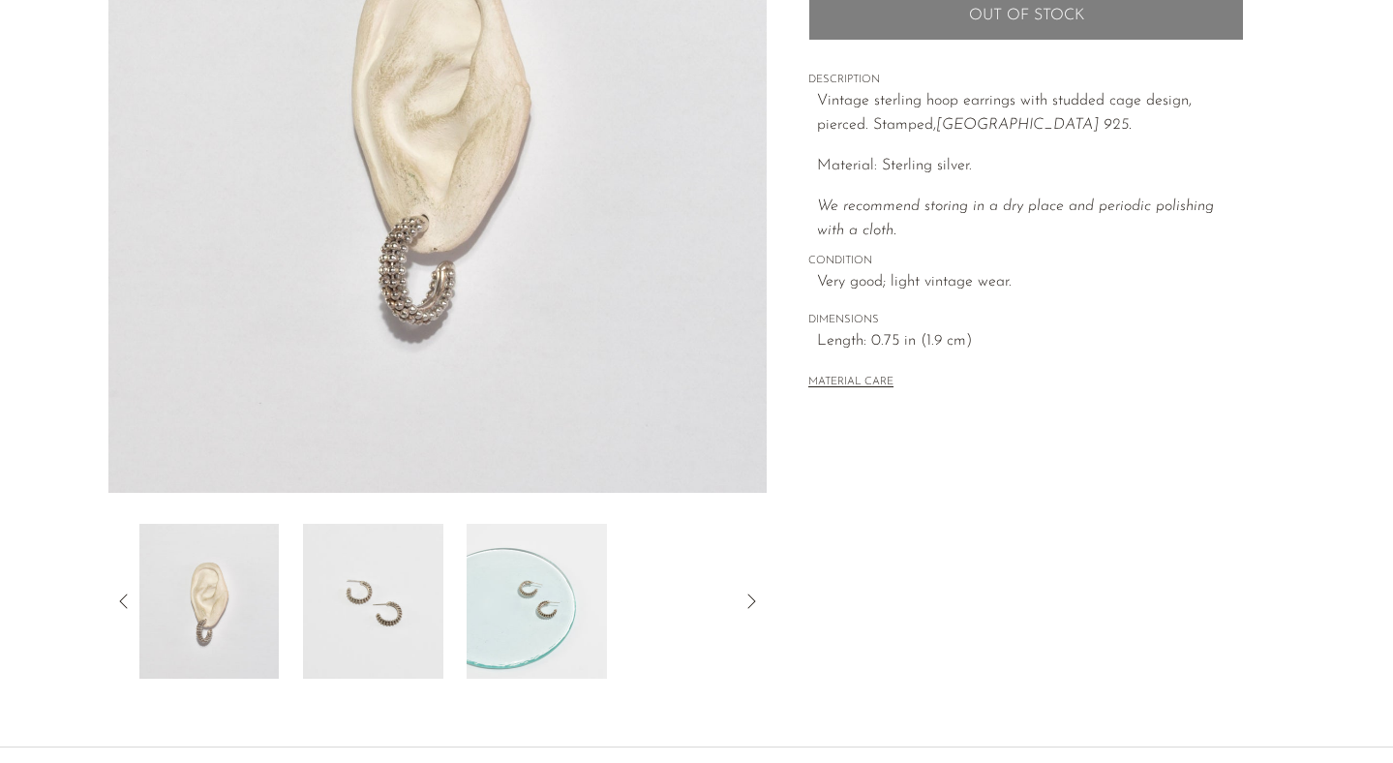
click at [429, 610] on img at bounding box center [373, 601] width 140 height 155
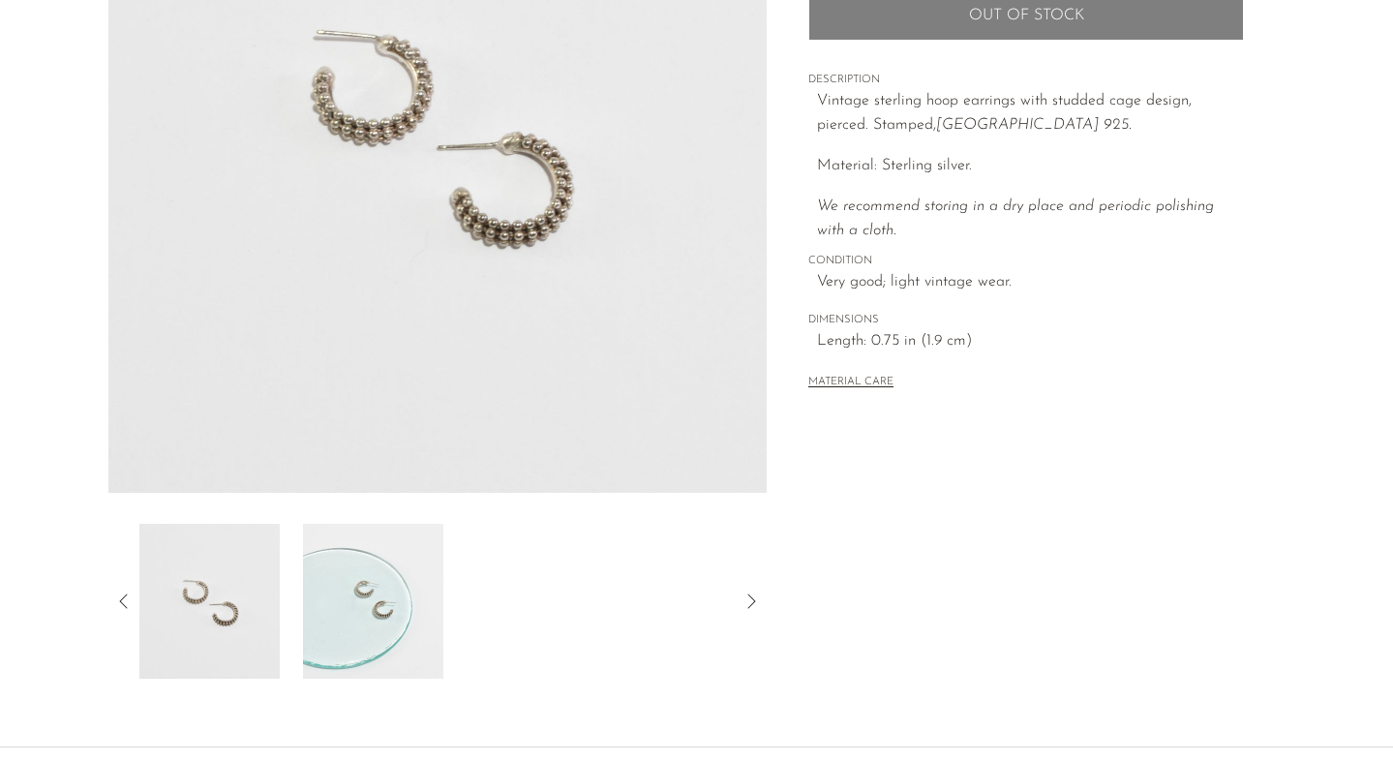
click at [331, 619] on img at bounding box center [372, 601] width 140 height 155
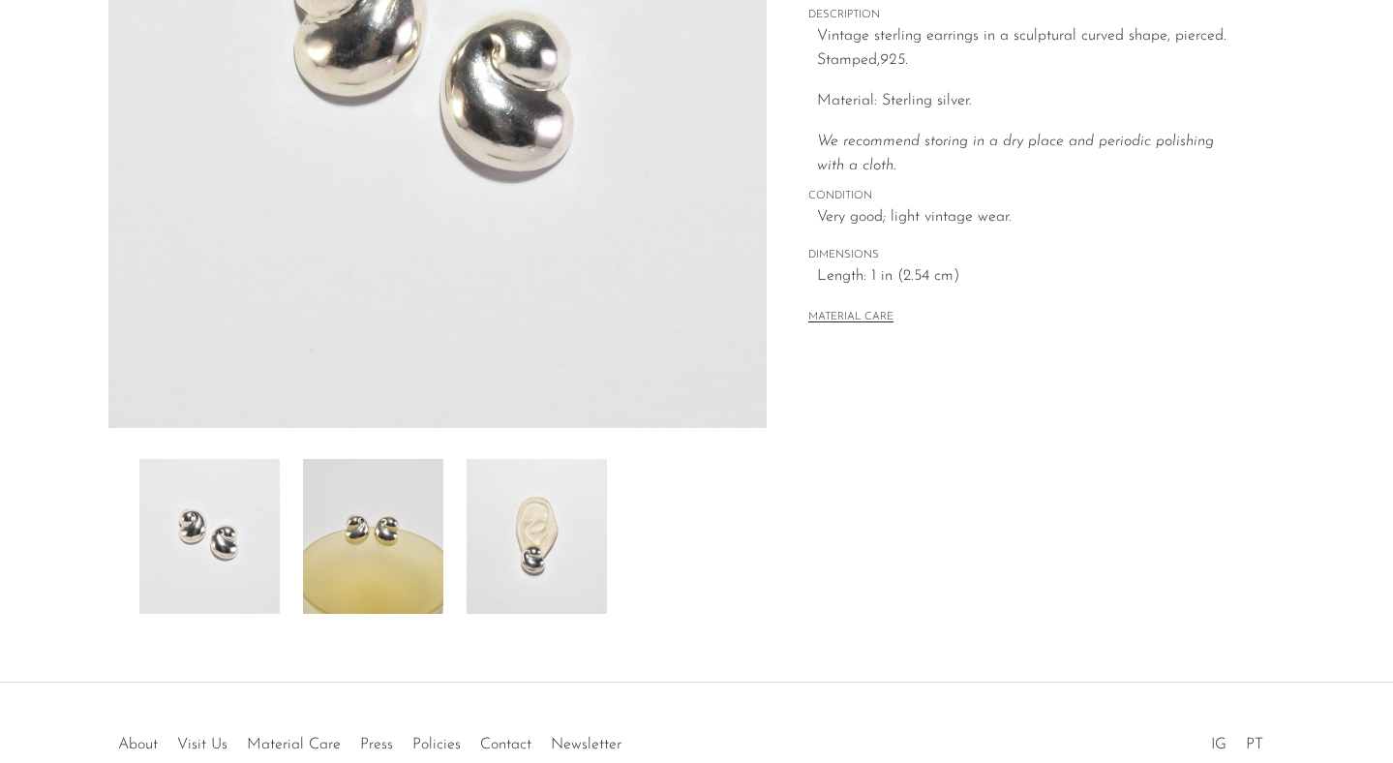
scroll to position [325, 0]
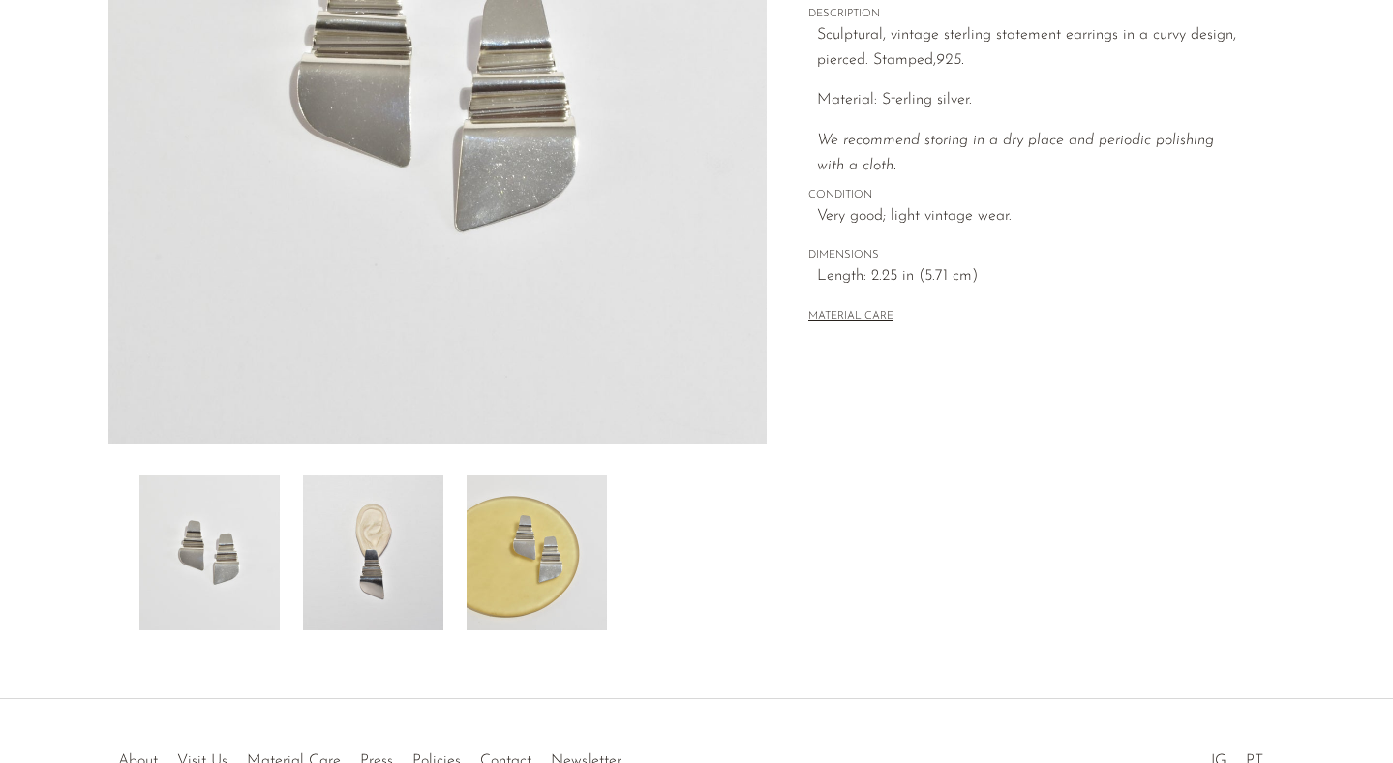
scroll to position [439, 0]
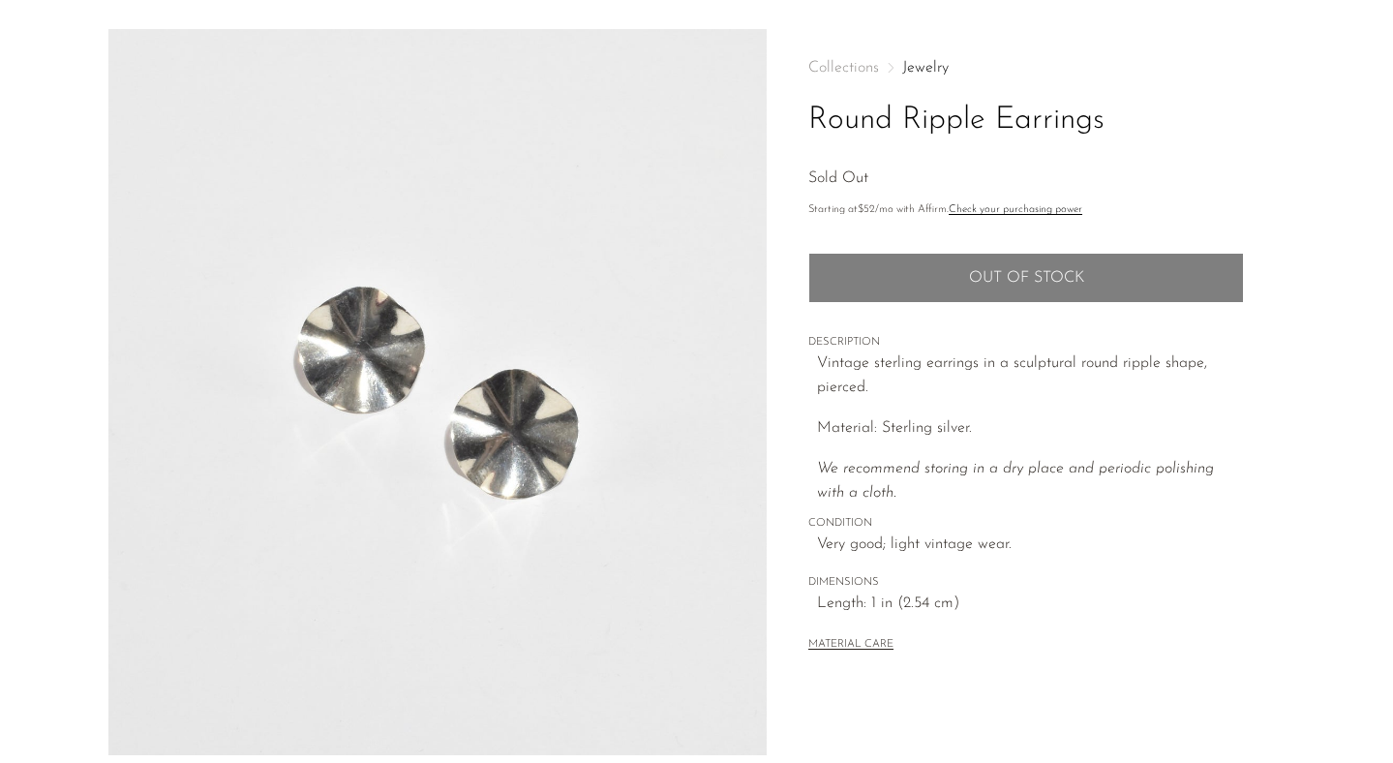
scroll to position [64, 0]
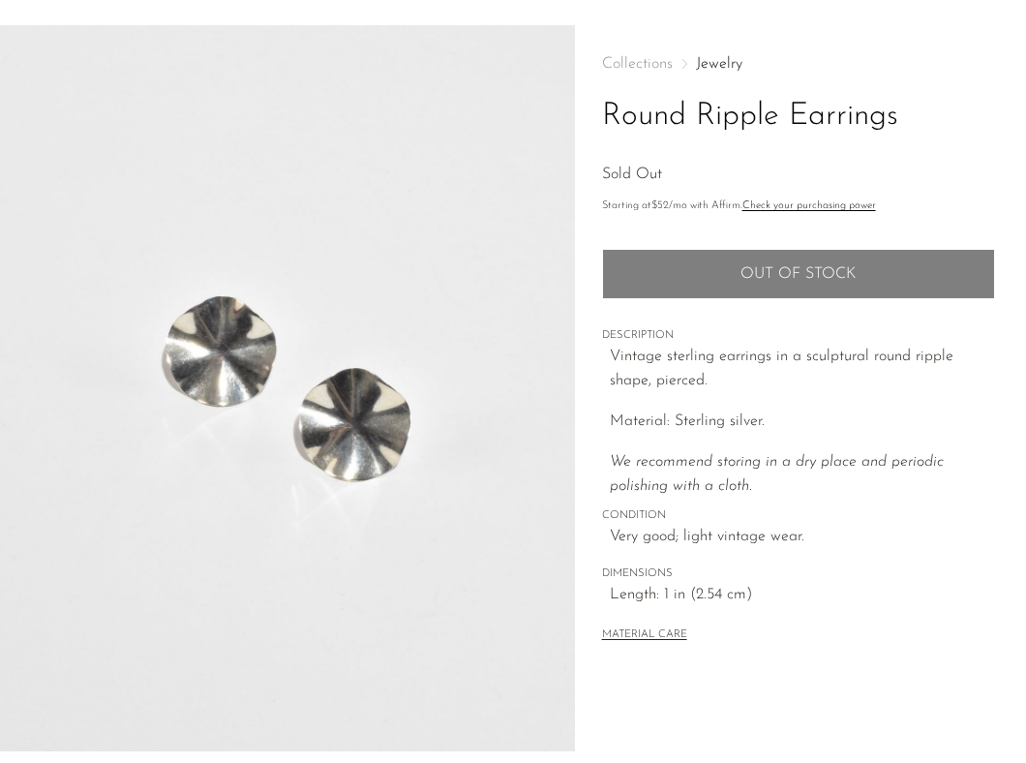
drag, startPoint x: 640, startPoint y: 539, endPoint x: 1120, endPoint y: 71, distance: 670.7
click at [0, 0] on main "Round Ripple Earrings Sold Out" at bounding box center [513, 495] width 1026 height 1019
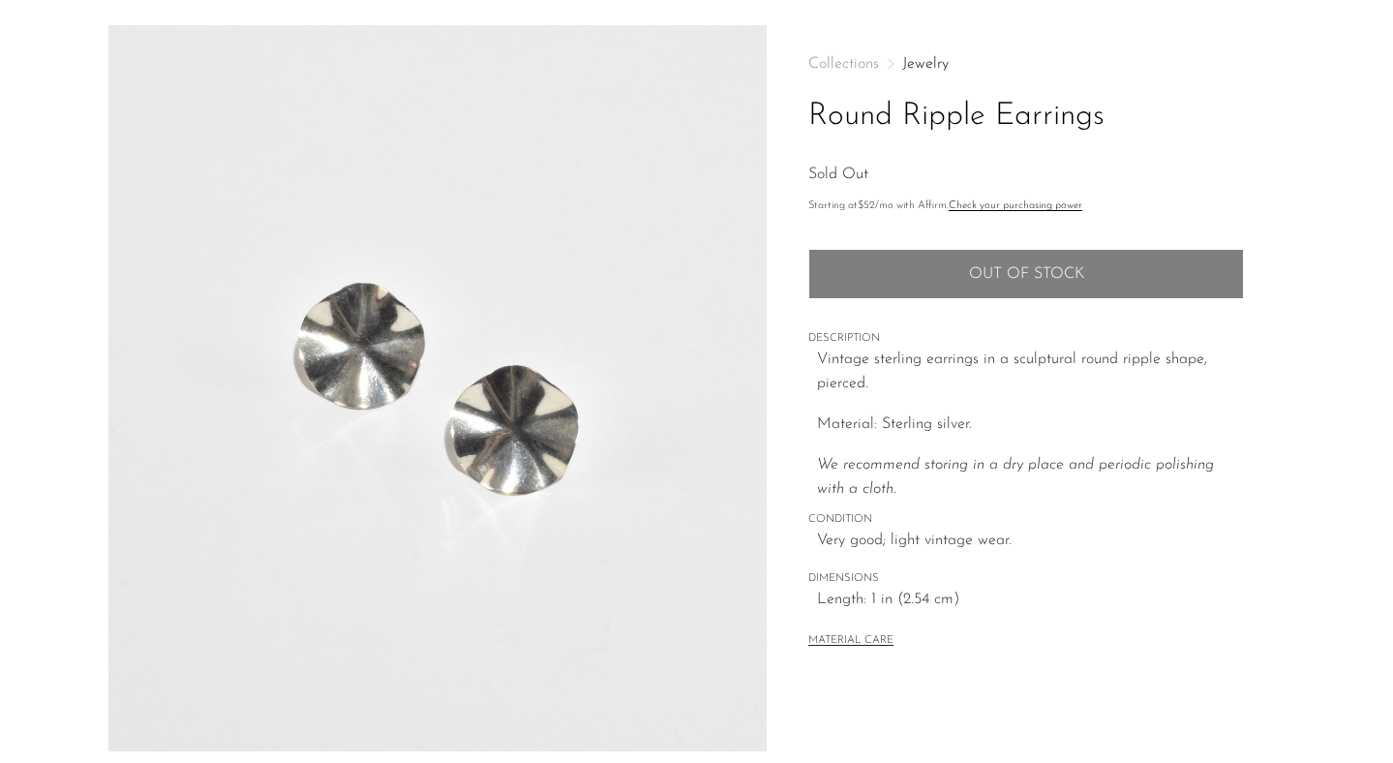
click at [538, 457] on img at bounding box center [437, 388] width 659 height 726
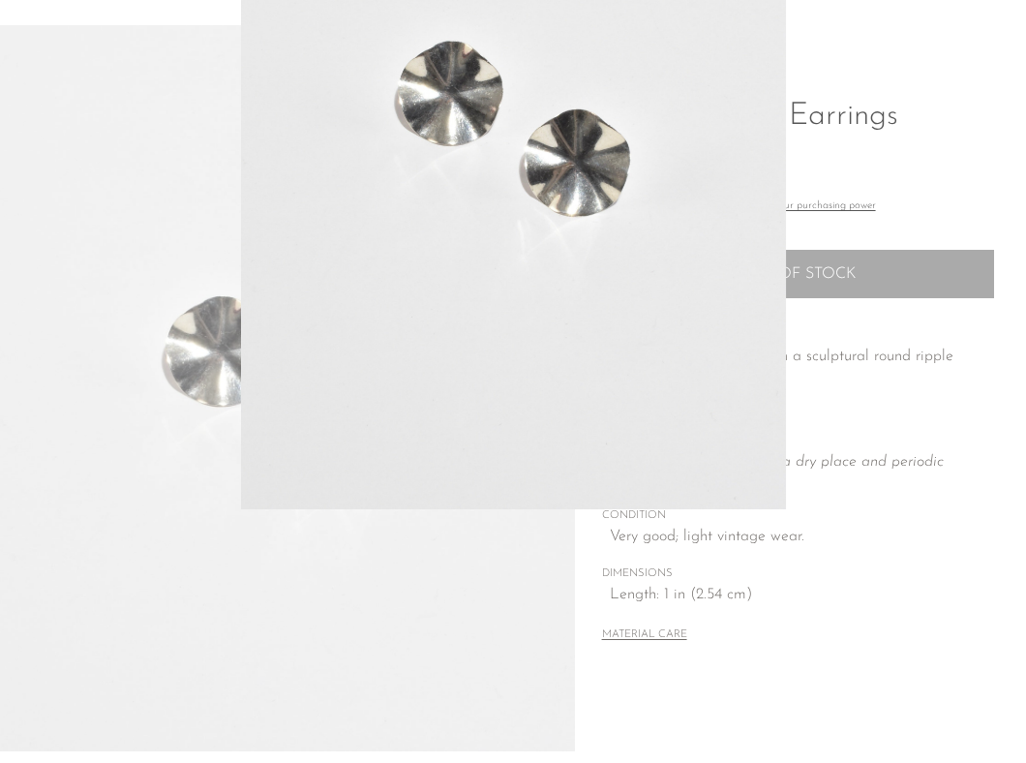
drag, startPoint x: 723, startPoint y: 413, endPoint x: 1023, endPoint y: 280, distance: 328.4
click div at bounding box center [513, 381] width 1026 height 763
